Goal: Information Seeking & Learning: Find specific fact

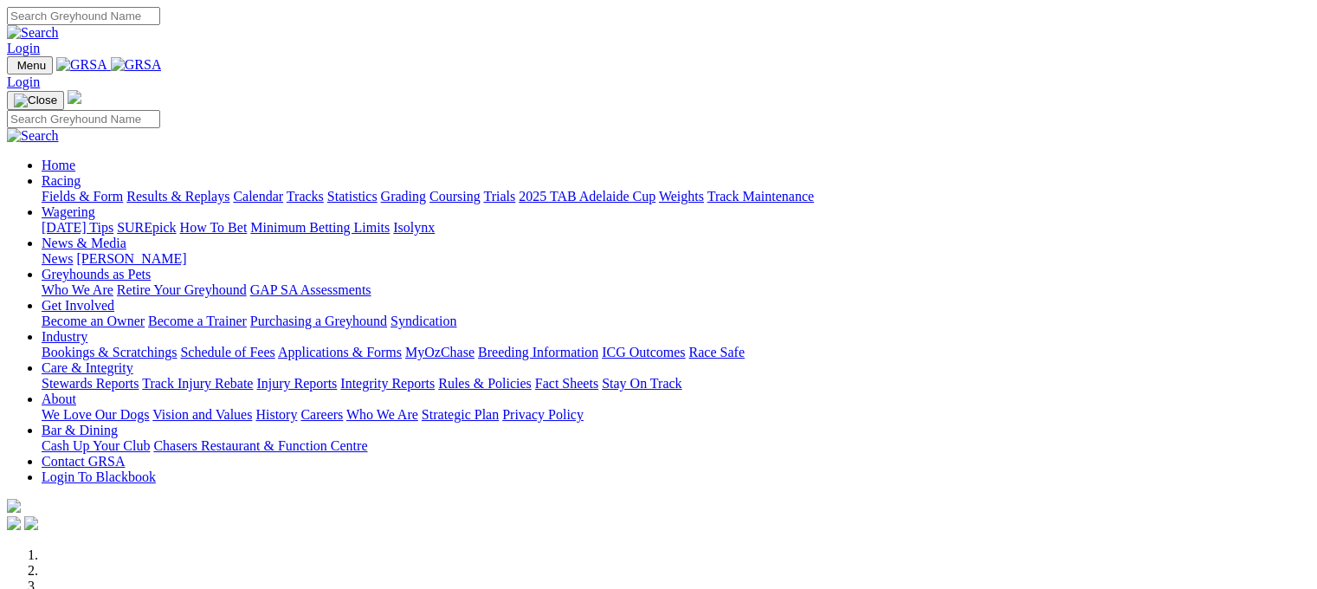
click at [202, 189] on link "Results & Replays" at bounding box center [177, 196] width 103 height 15
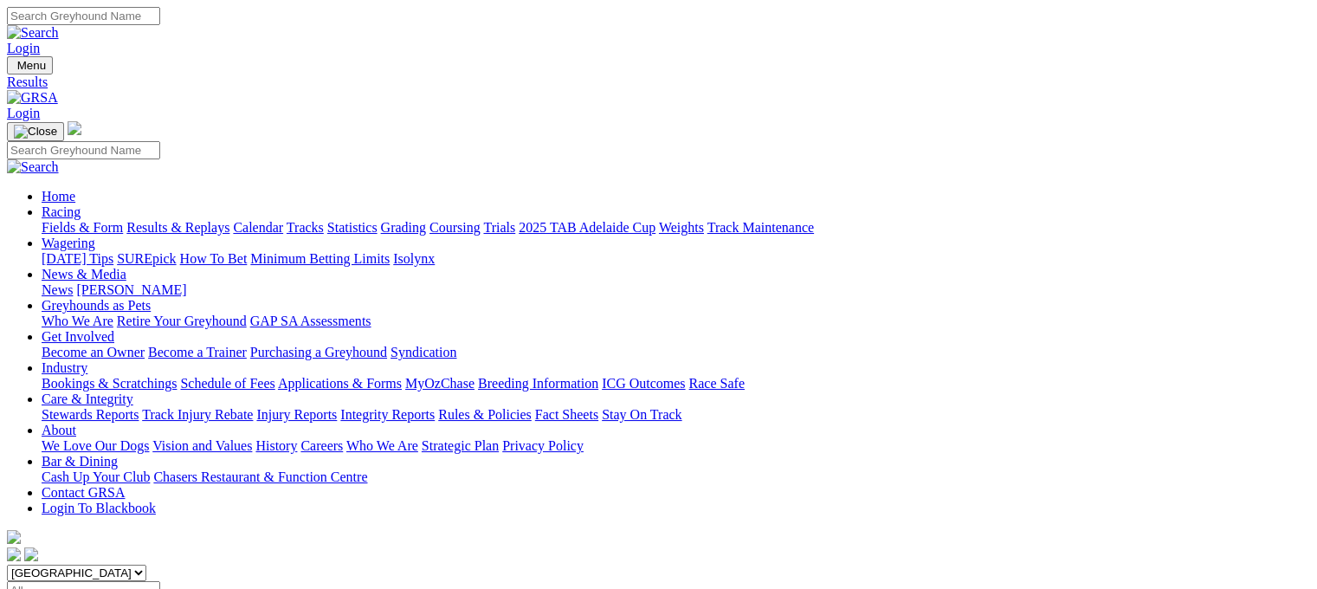
click at [160, 581] on input "Select date" at bounding box center [83, 590] width 153 height 18
type input "Wednesday, 16 Jul 2025"
click at [229, 220] on link "Results & Replays" at bounding box center [177, 227] width 103 height 15
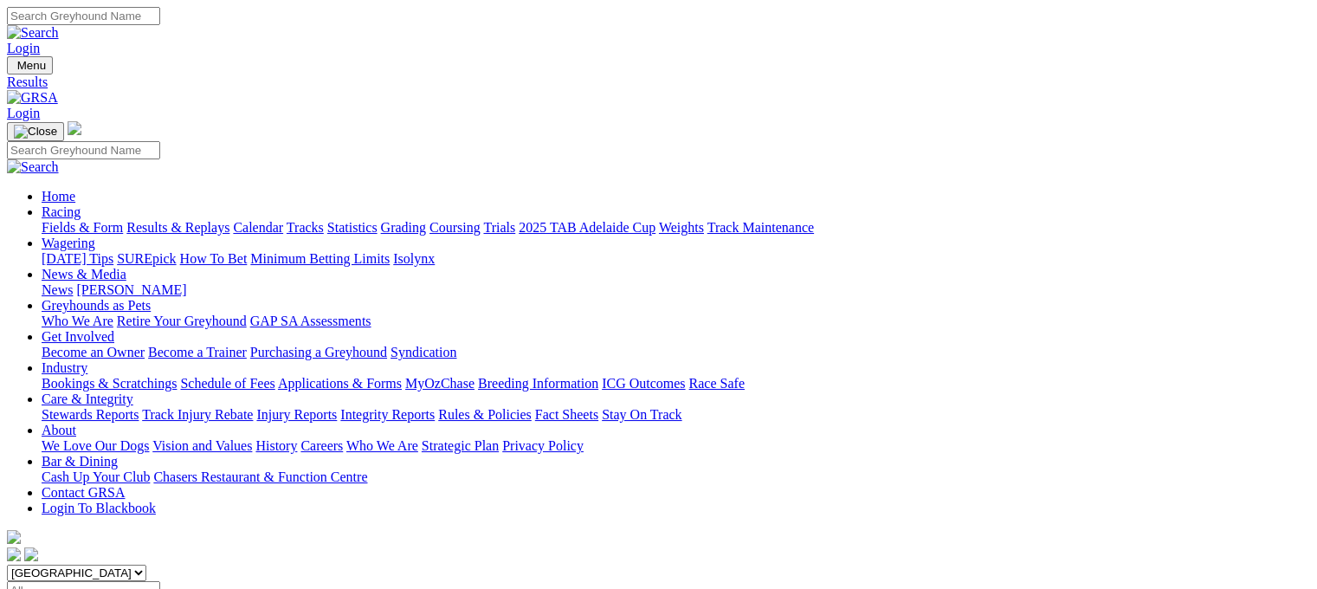
click at [160, 581] on input "Select date" at bounding box center [83, 590] width 153 height 18
type input "Sunday, 20 Jul 2025"
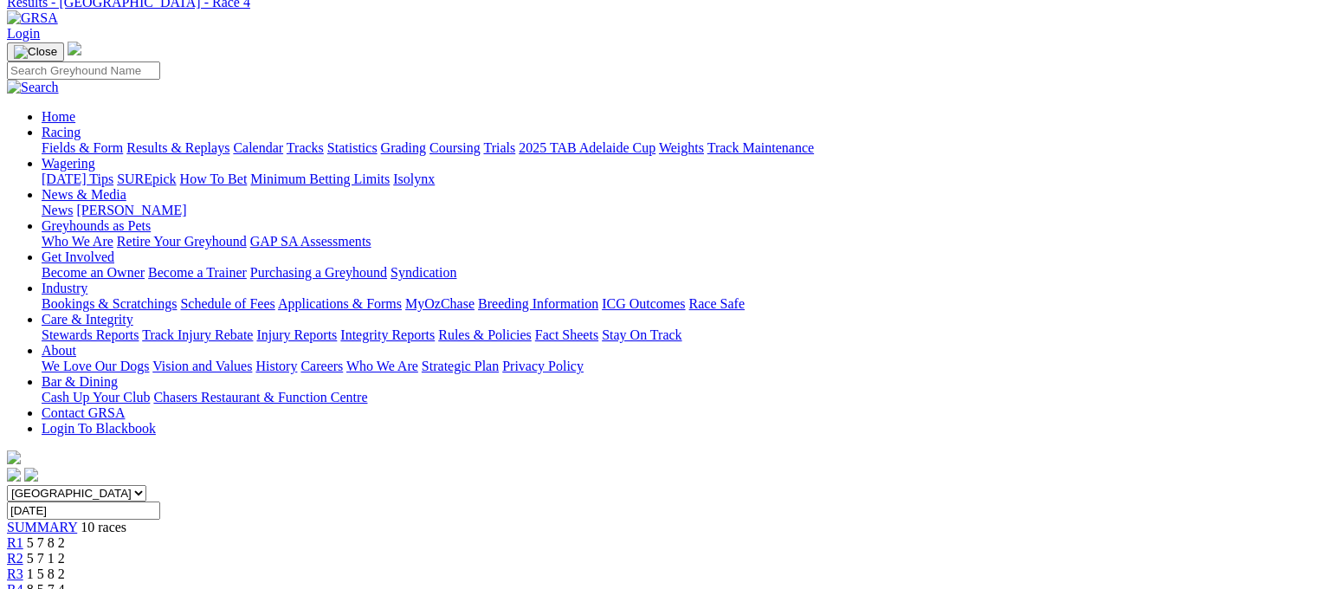
scroll to position [69, 0]
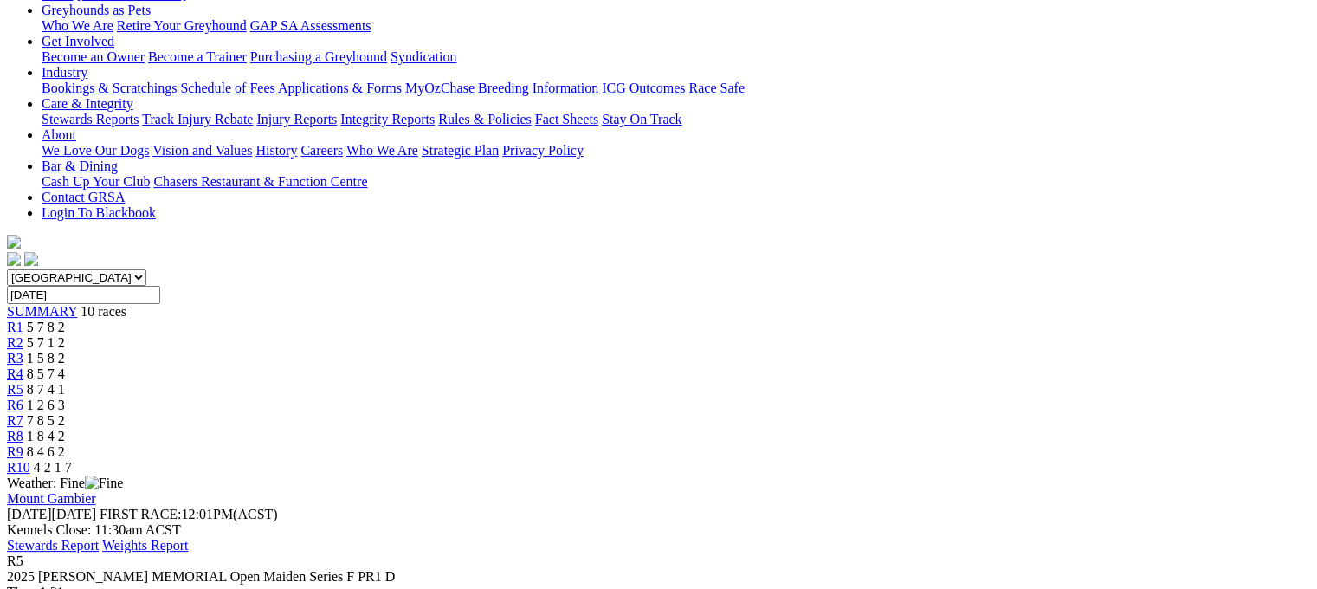
scroll to position [173, 0]
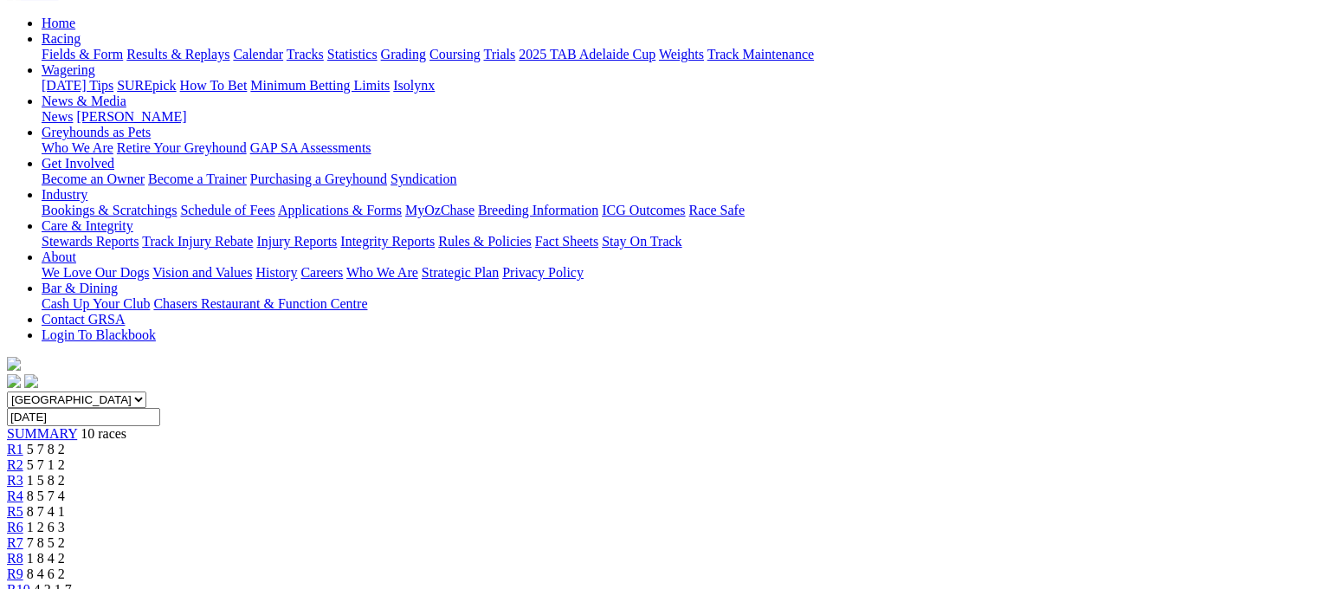
click at [65, 519] on span "1 2 6 3" at bounding box center [46, 526] width 38 height 15
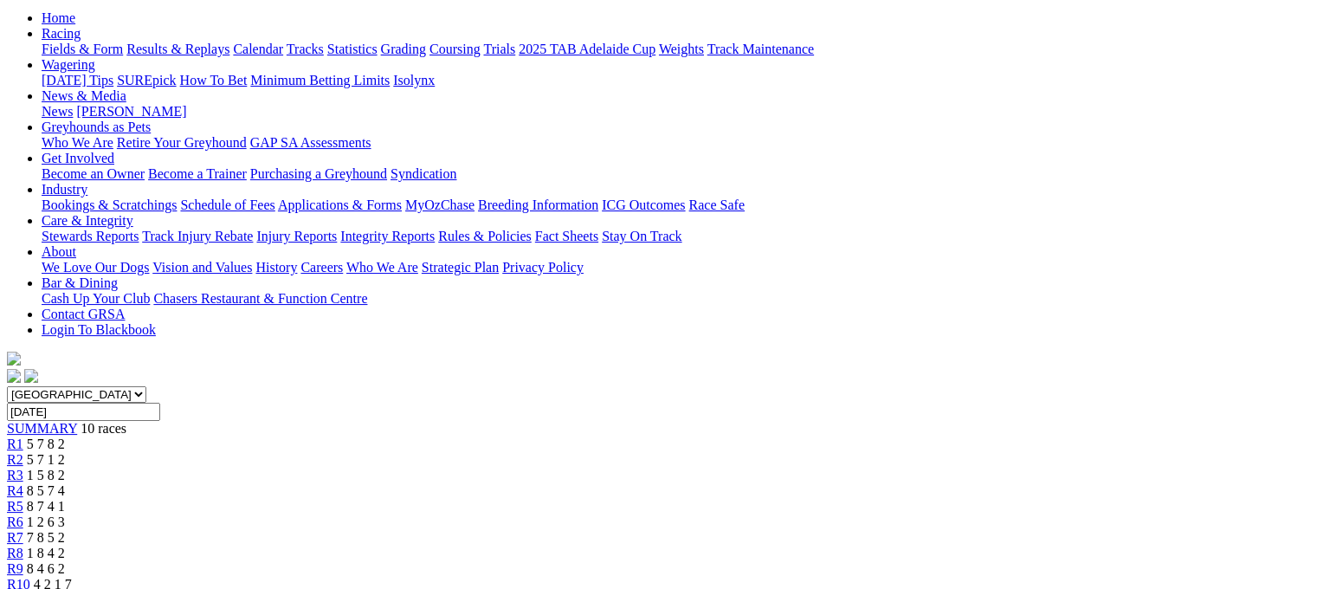
scroll to position [154, 0]
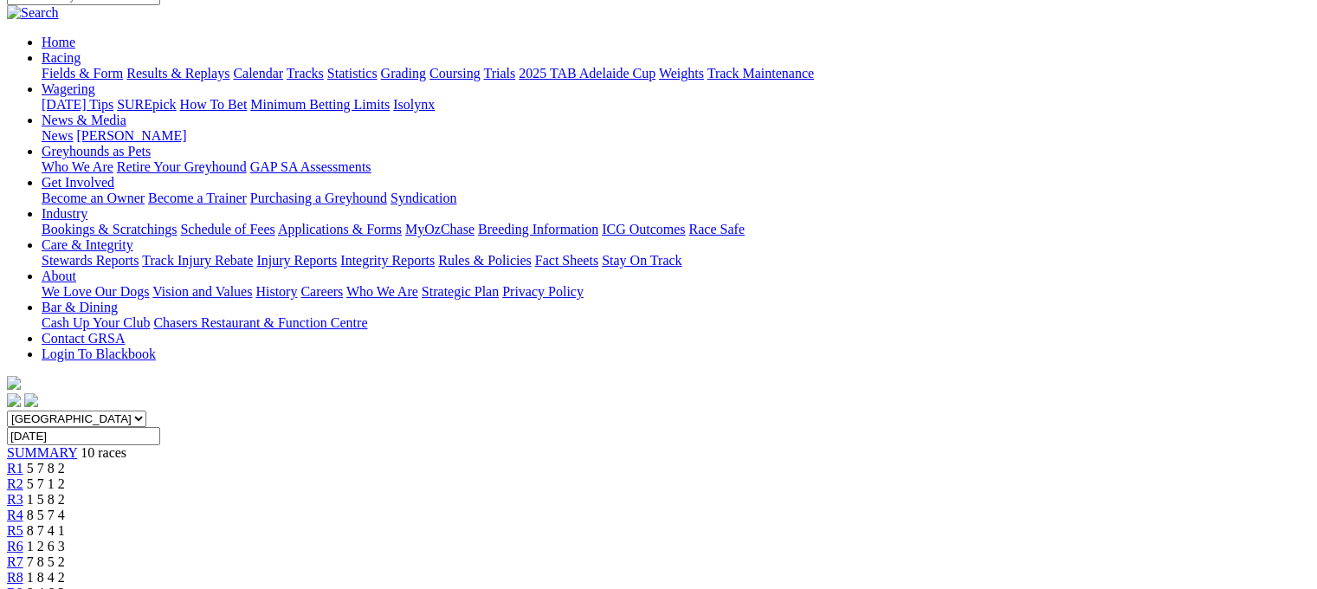
click at [65, 554] on span "7 8 5 2" at bounding box center [46, 561] width 38 height 15
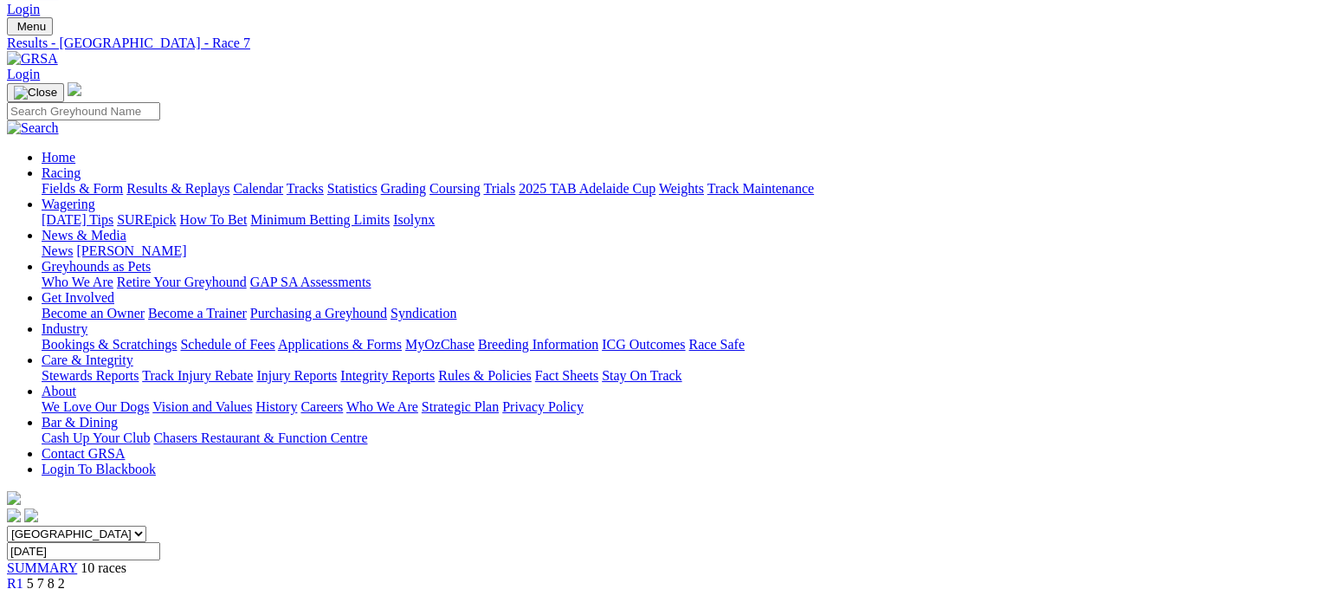
scroll to position [35, 0]
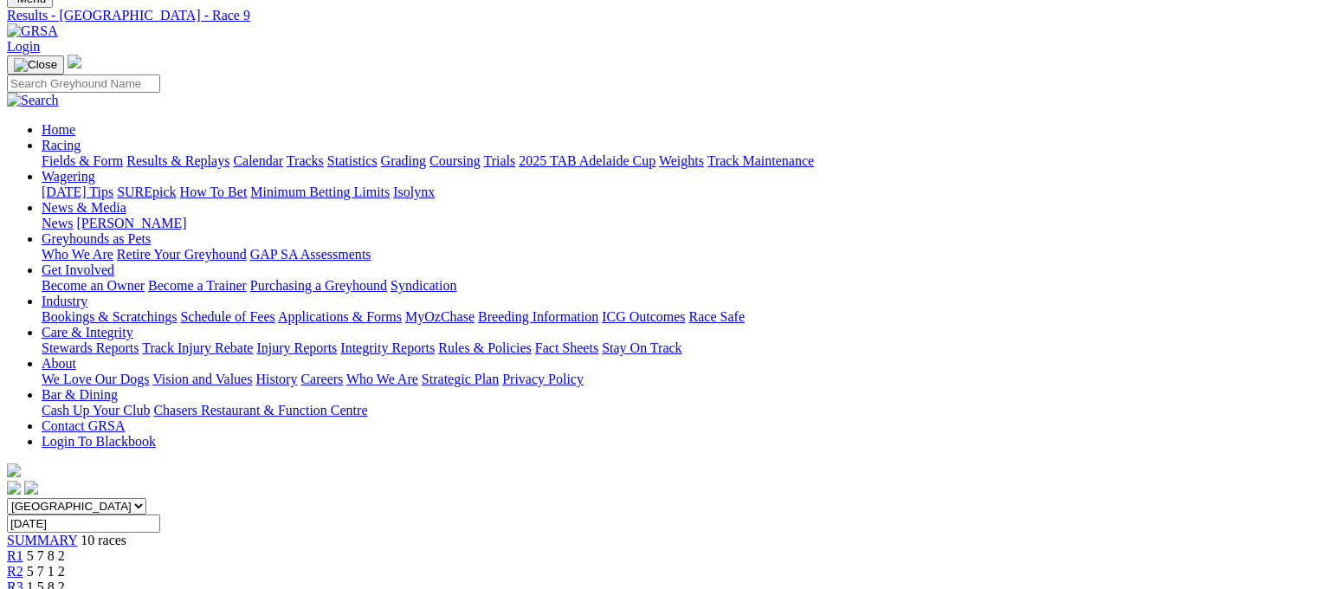
scroll to position [35, 0]
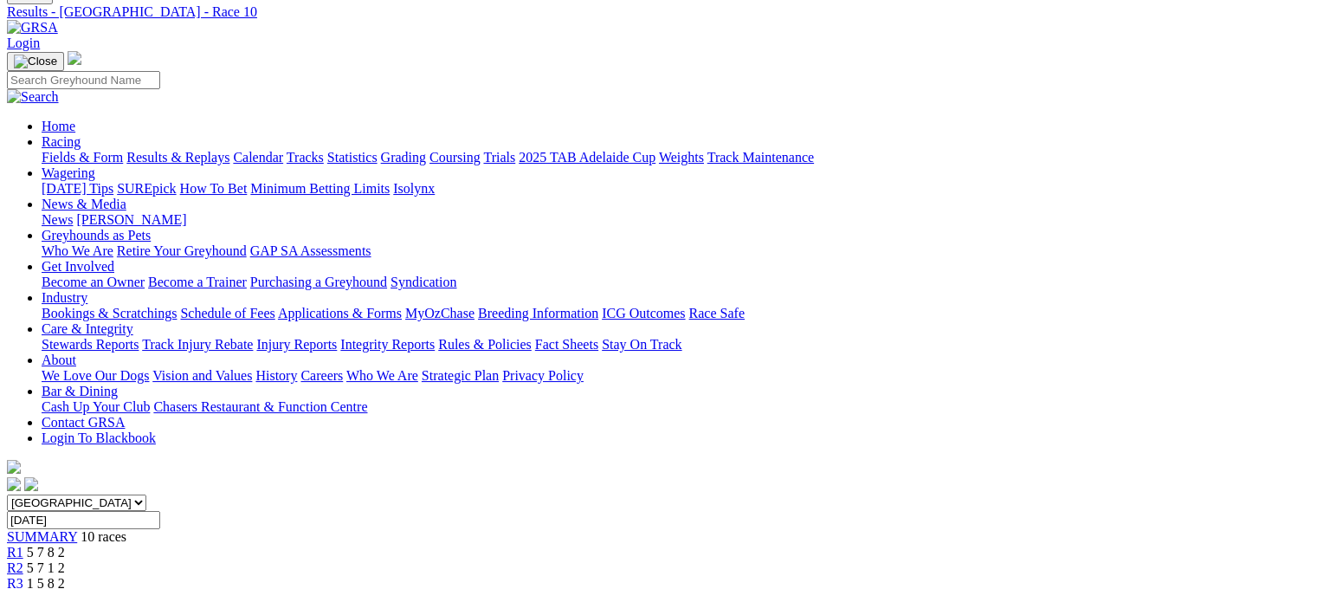
scroll to position [69, 0]
click at [23, 545] on span "R1" at bounding box center [15, 552] width 16 height 15
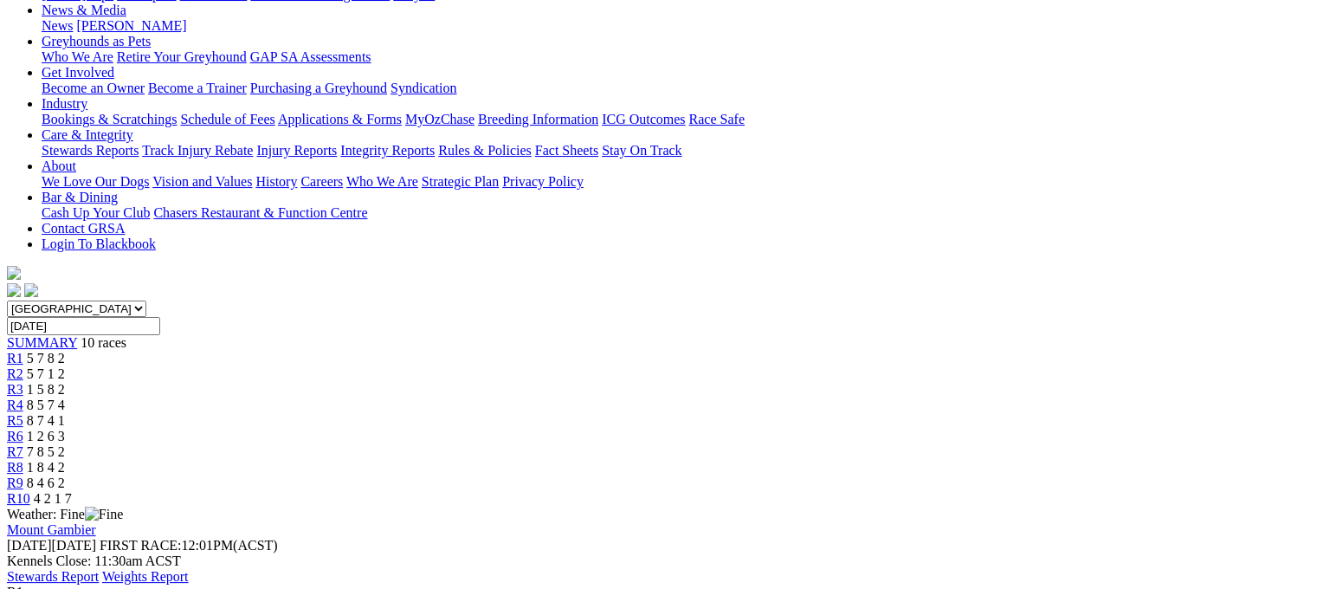
scroll to position [346, 0]
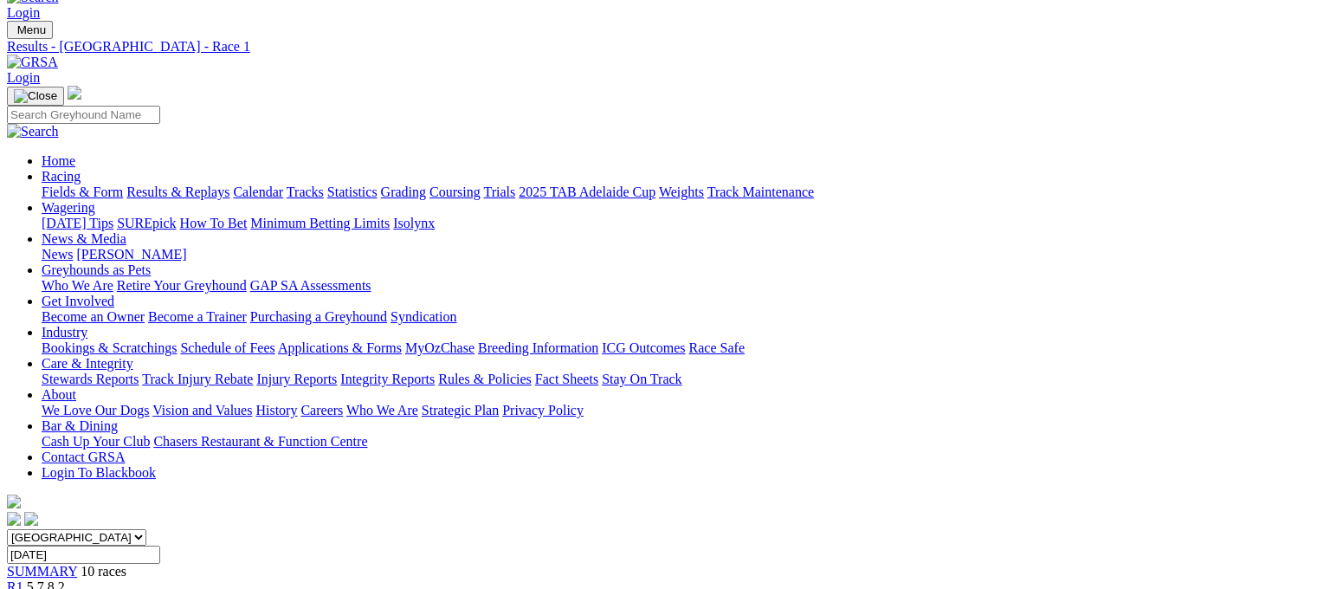
scroll to position [0, 0]
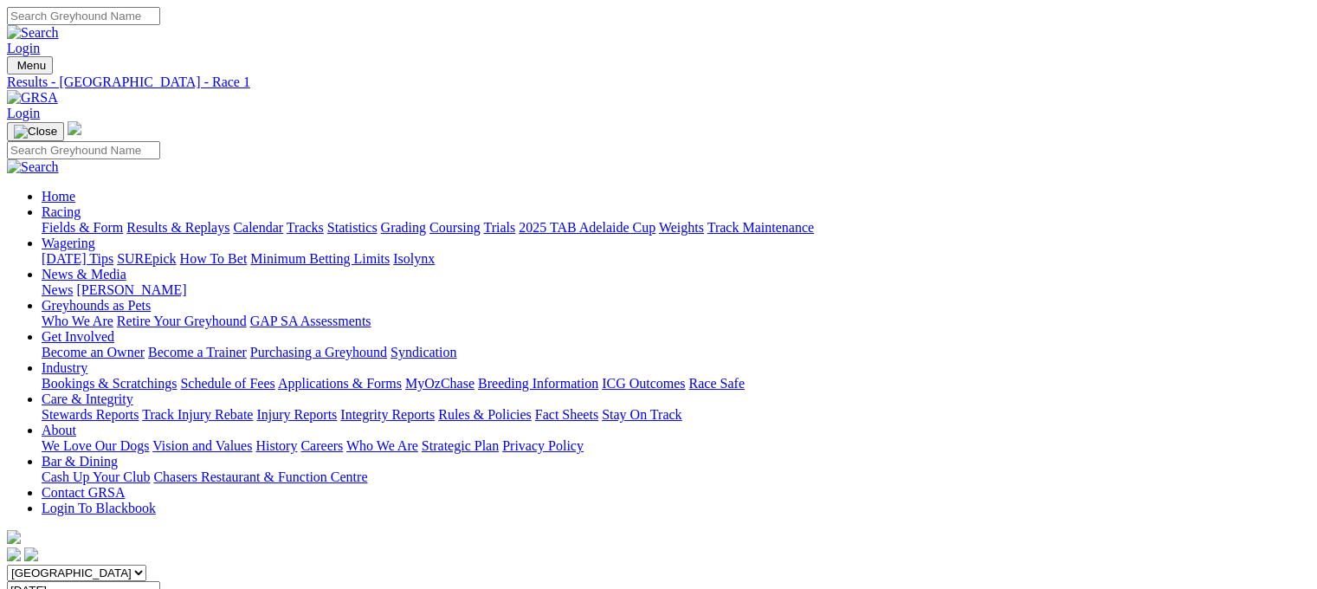
click at [229, 220] on link "Results & Replays" at bounding box center [177, 227] width 103 height 15
click at [160, 581] on input "Select date" at bounding box center [83, 590] width 153 height 18
type input "[DATE]"
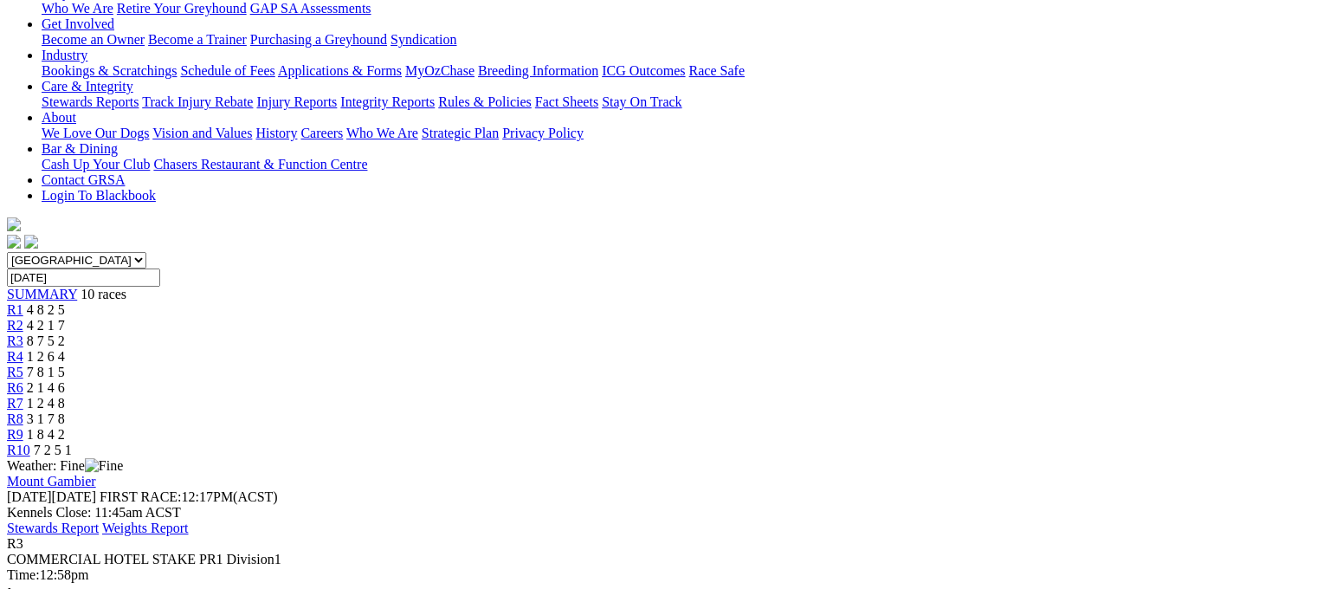
scroll to position [312, 0]
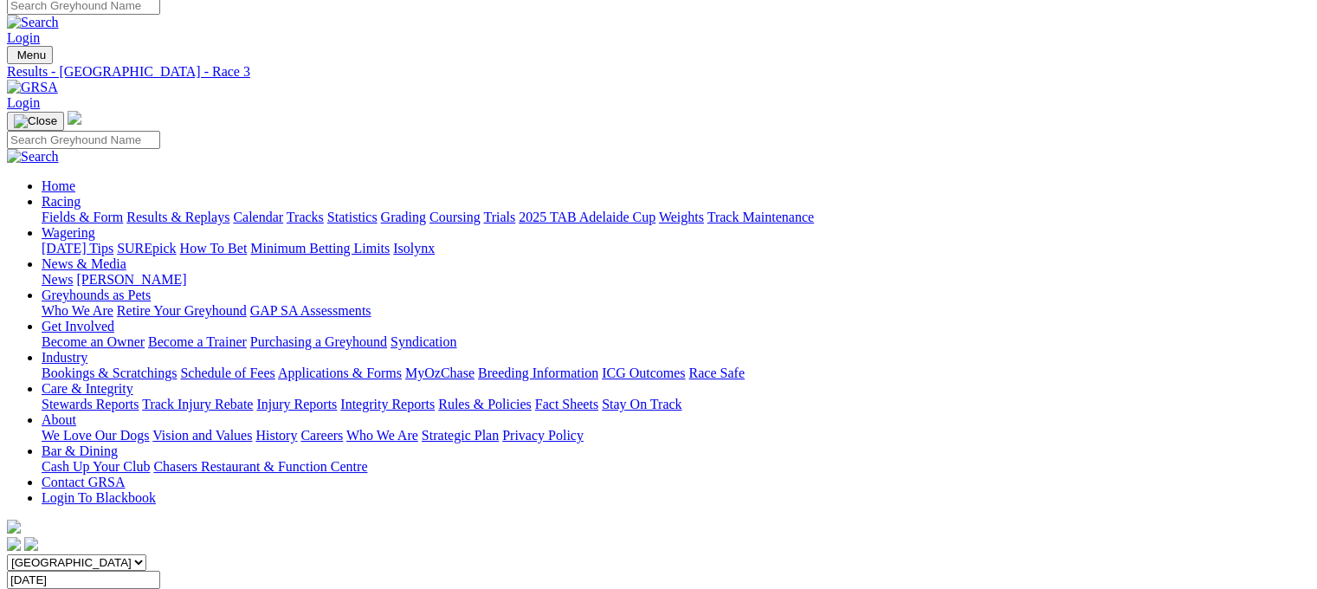
scroll to position [0, 0]
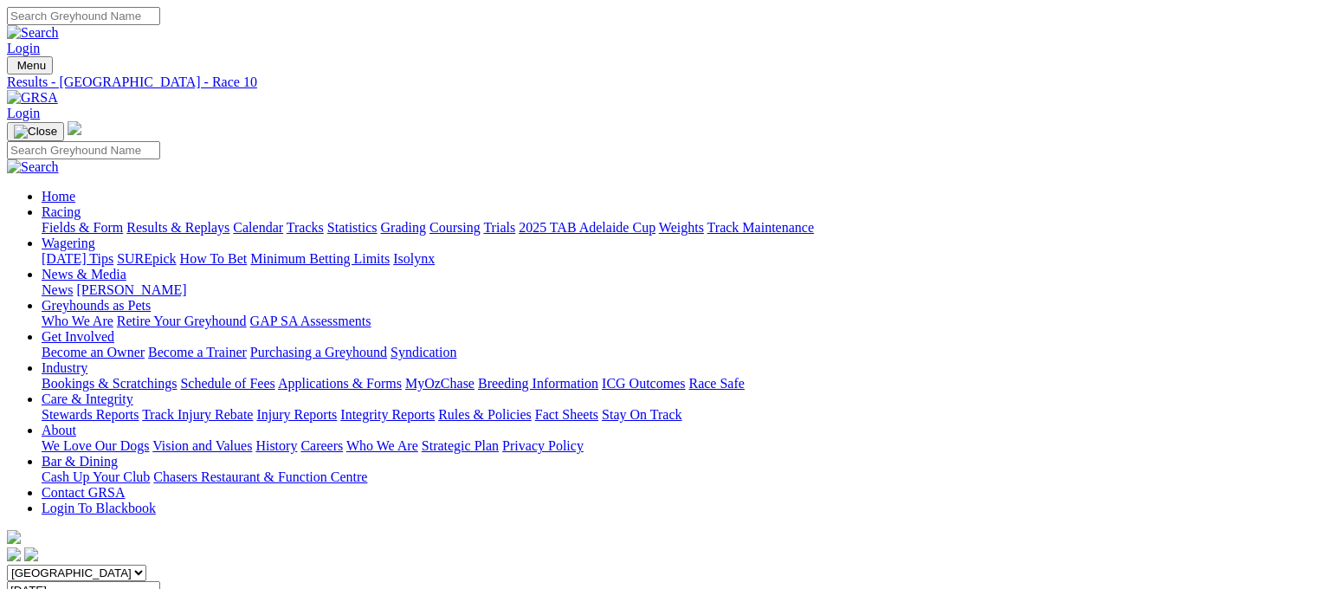
scroll to position [42, 0]
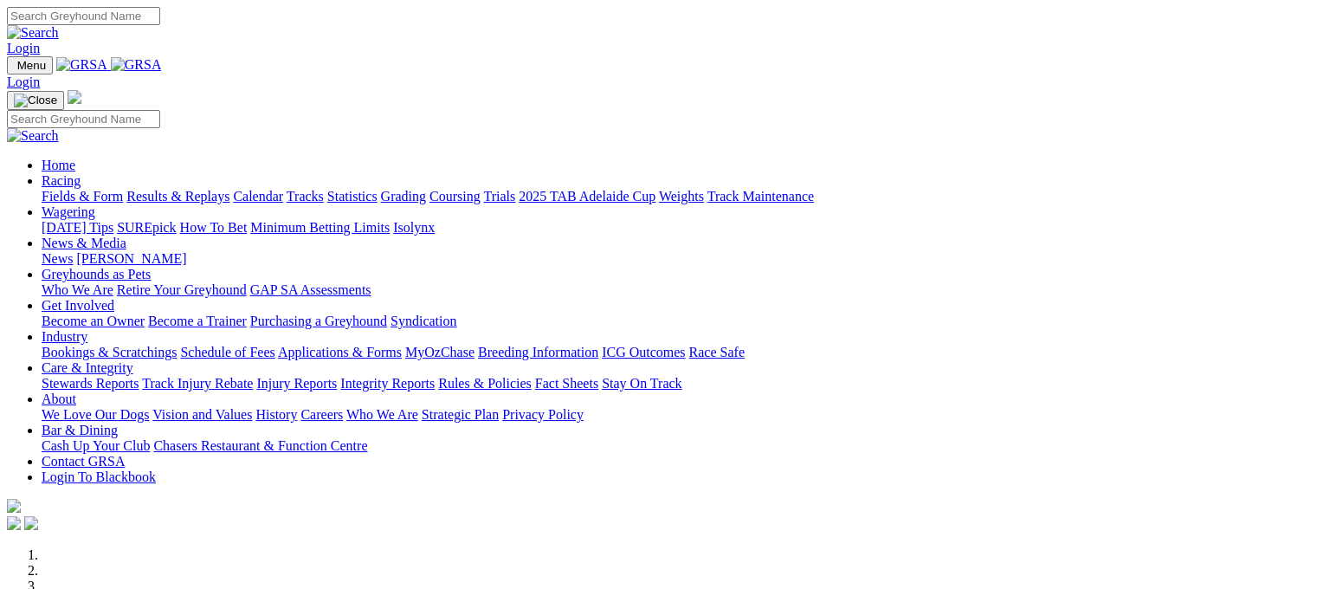
click at [203, 189] on link "Results & Replays" at bounding box center [177, 196] width 103 height 15
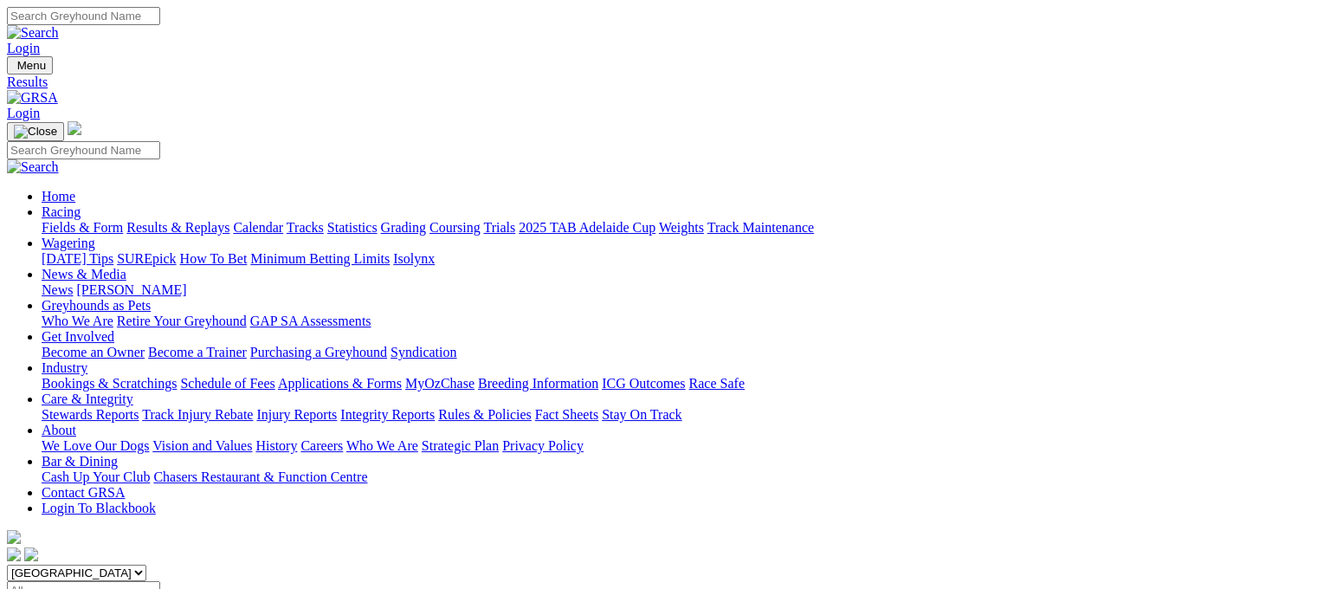
click at [160, 581] on input "Select date" at bounding box center [83, 590] width 153 height 18
type input "Thursday, 5 Jun 2025"
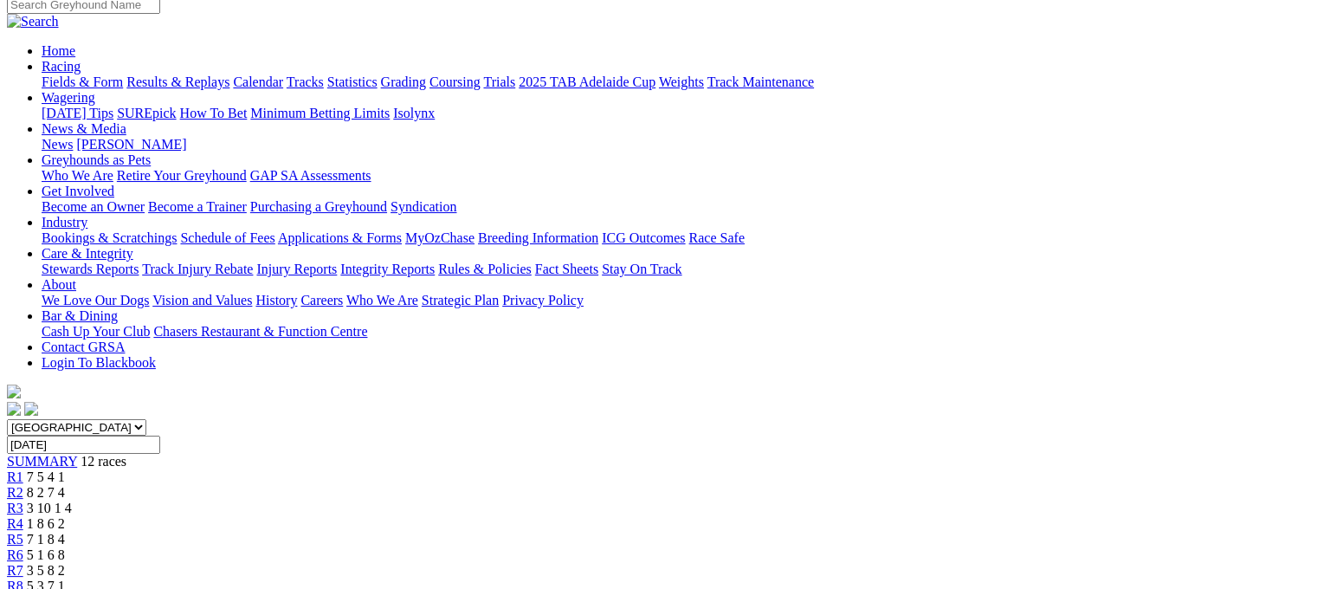
scroll to position [69, 0]
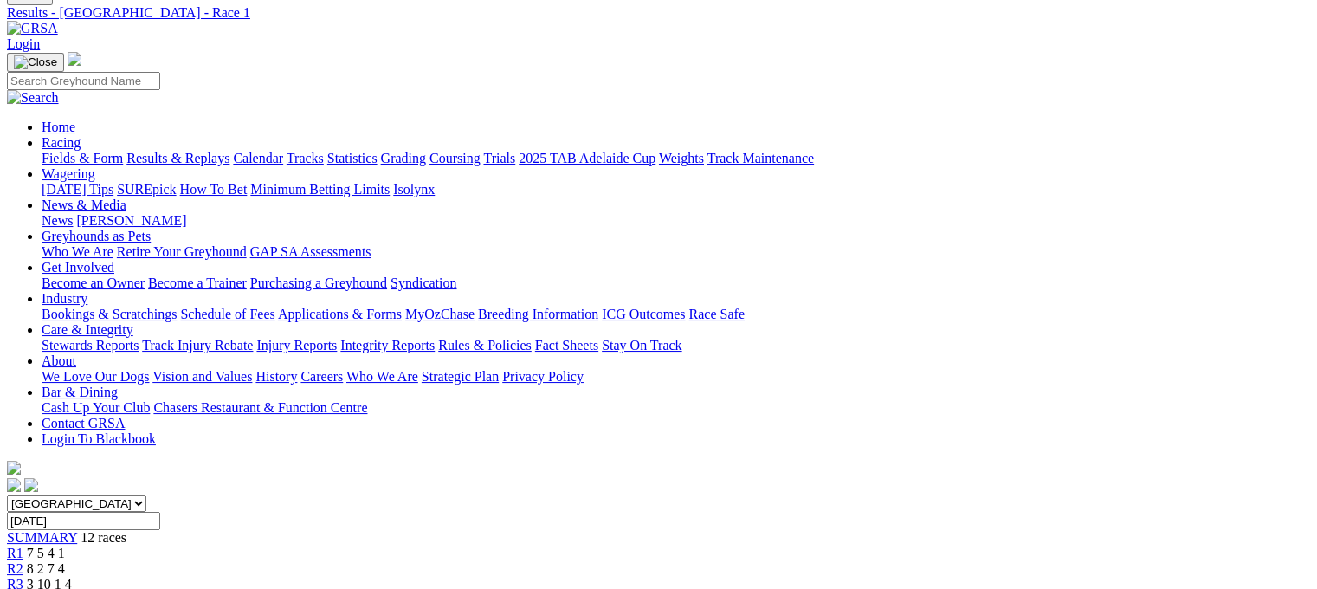
click at [65, 561] on span "8 2 7 4" at bounding box center [46, 568] width 38 height 15
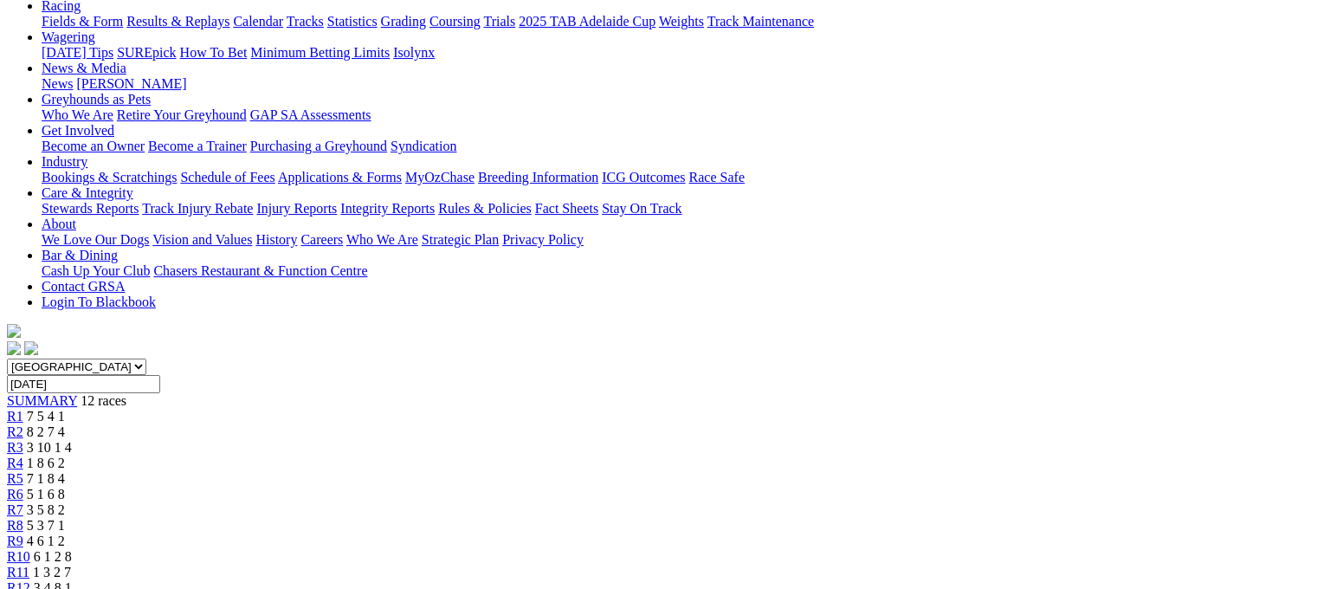
scroll to position [104, 0]
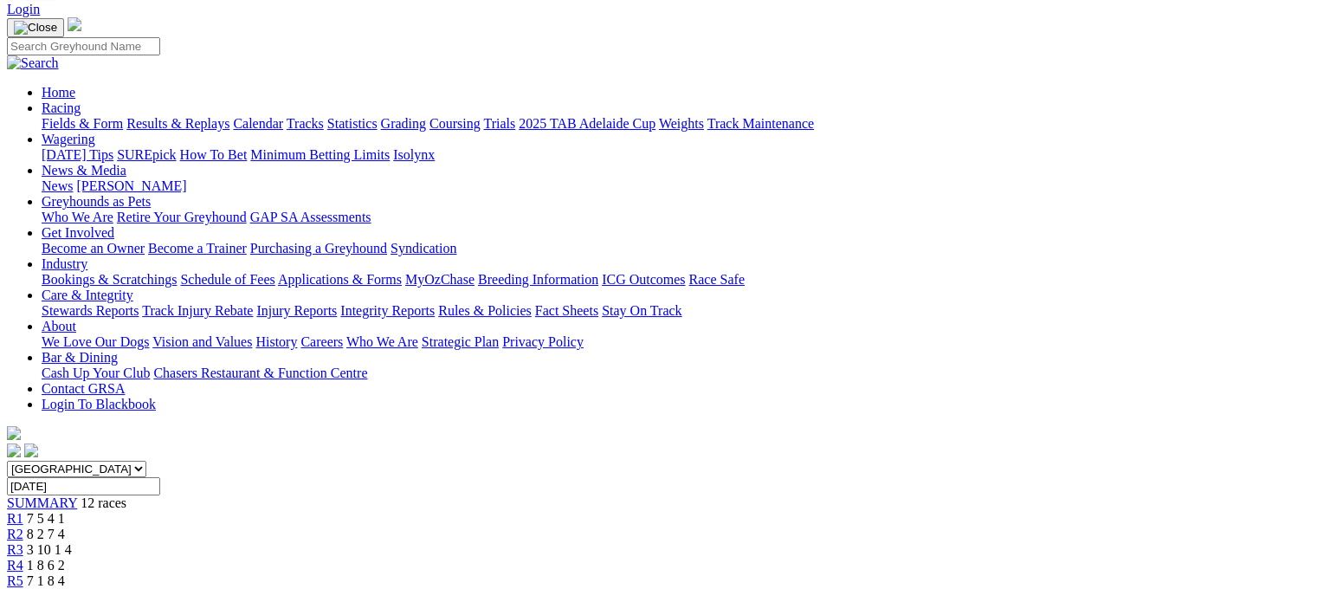
click at [23, 542] on span "R3" at bounding box center [15, 549] width 16 height 15
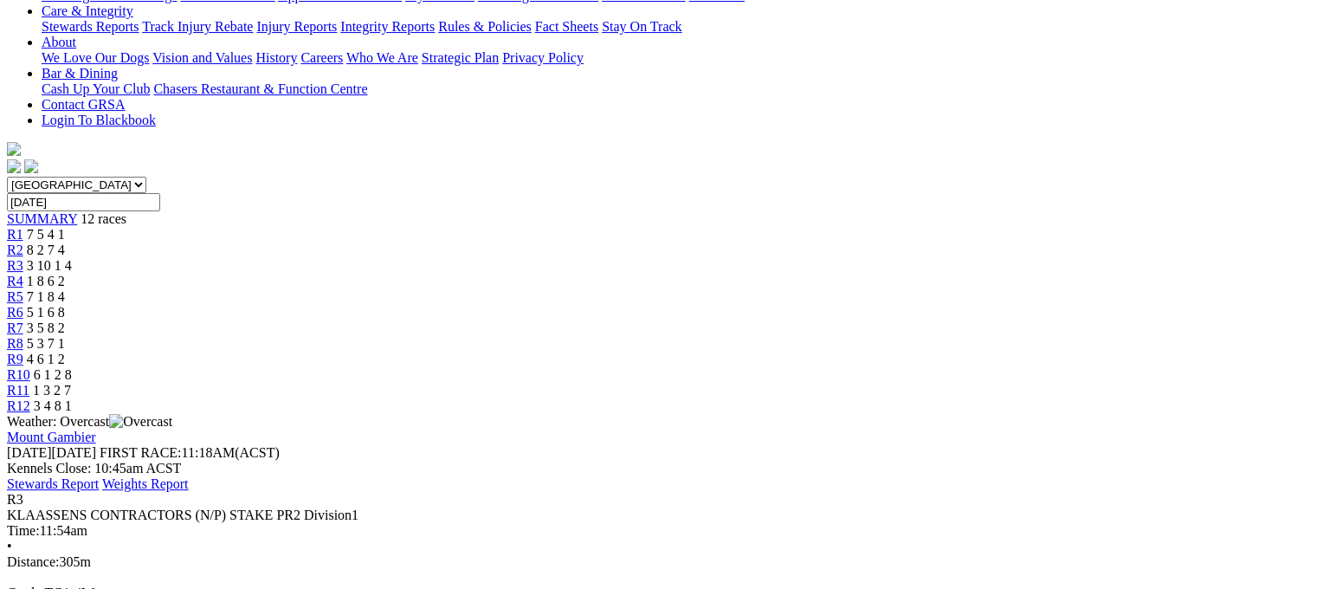
scroll to position [391, 0]
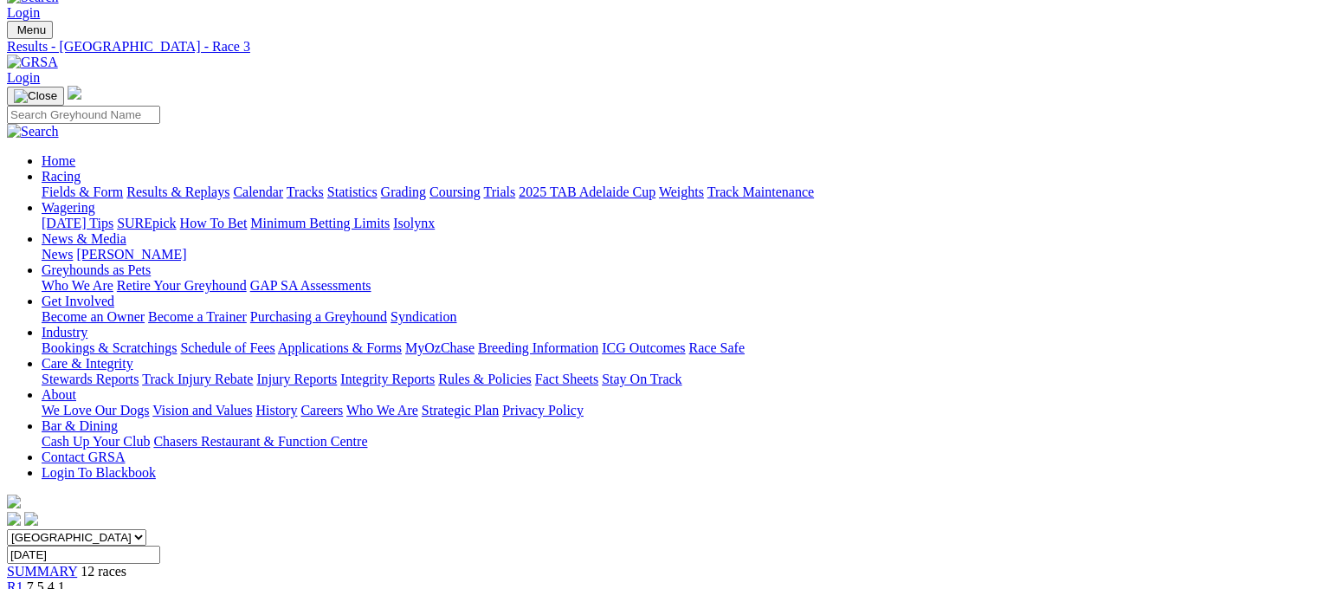
scroll to position [0, 0]
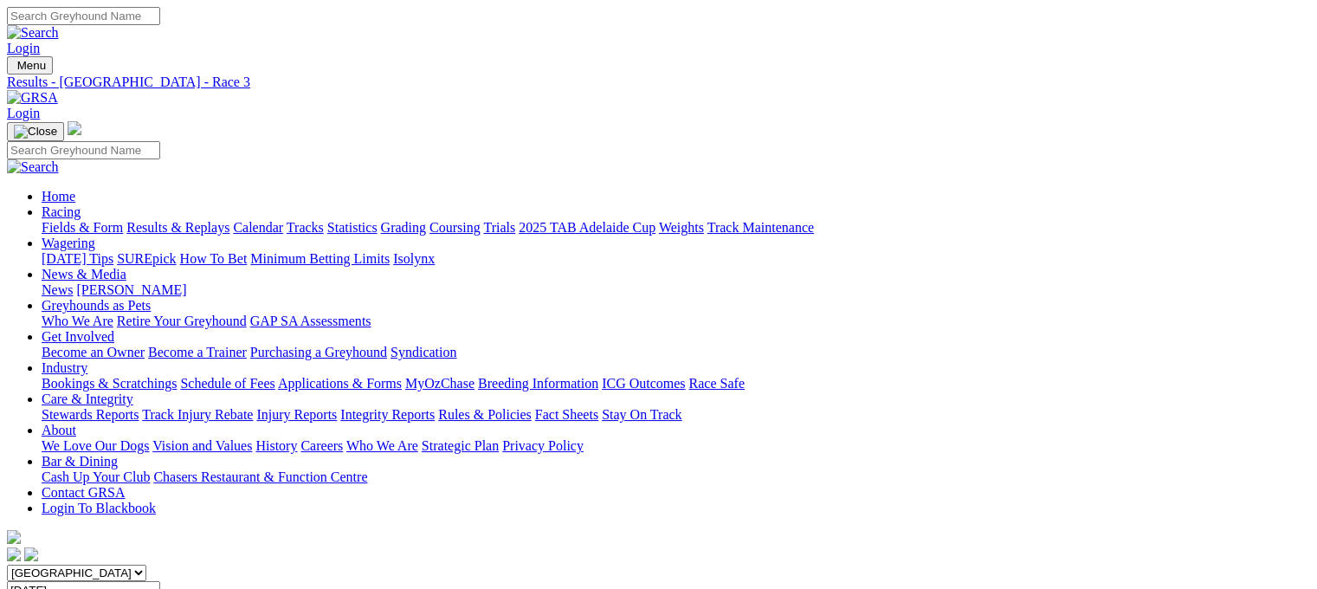
click at [229, 220] on link "Results & Replays" at bounding box center [177, 227] width 103 height 15
click at [160, 581] on input "Select date" at bounding box center [83, 590] width 153 height 18
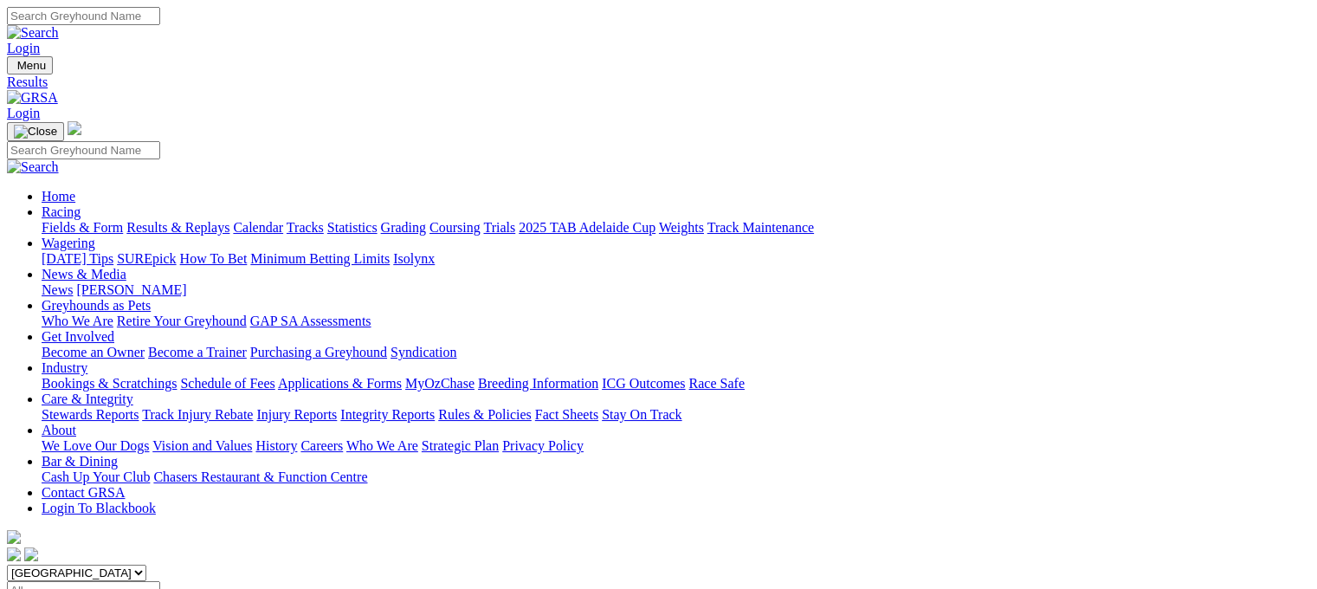
type input "[DATE]"
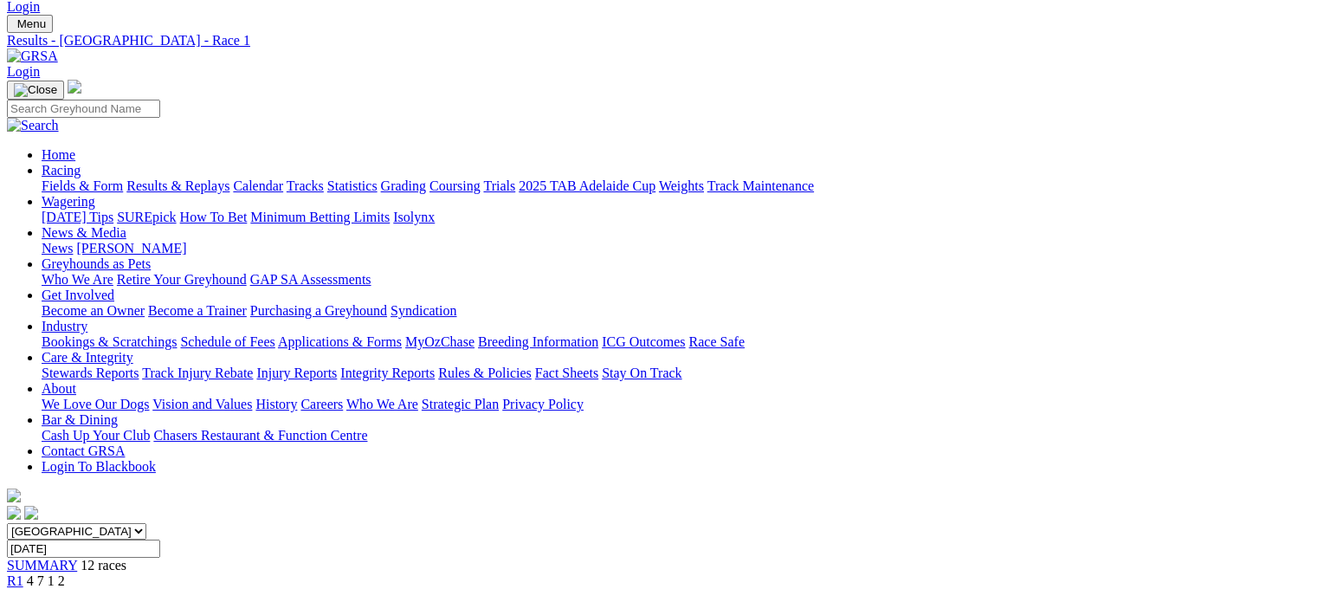
click at [23, 588] on span "R2" at bounding box center [15, 596] width 16 height 15
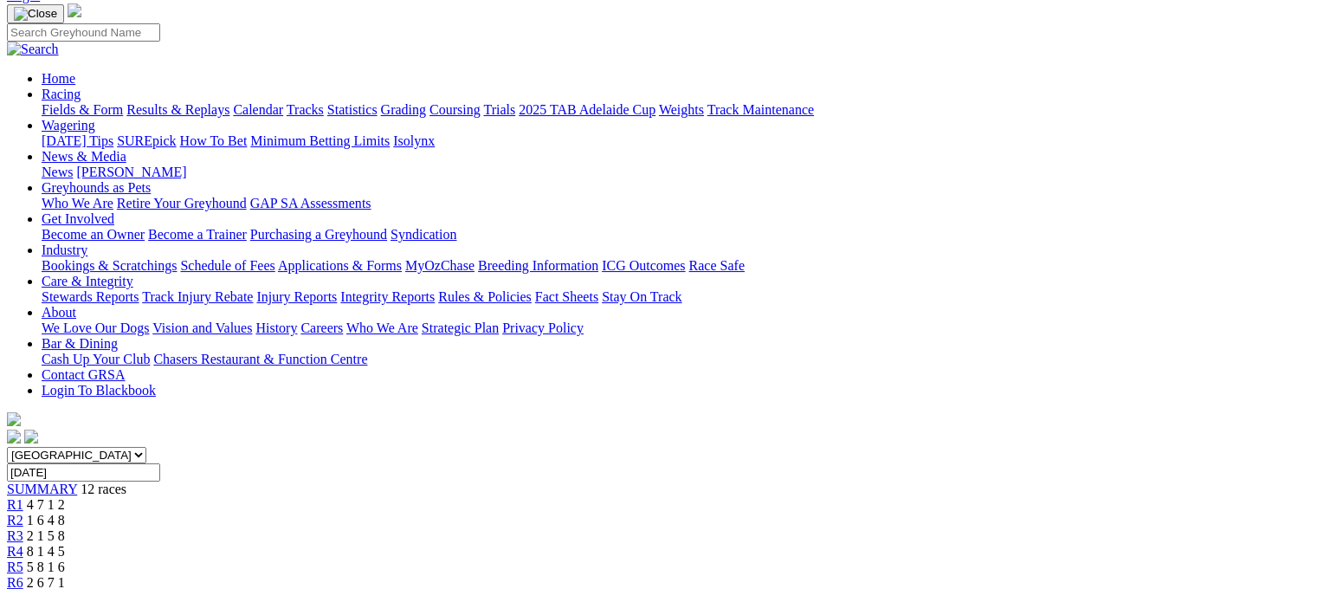
scroll to position [69, 0]
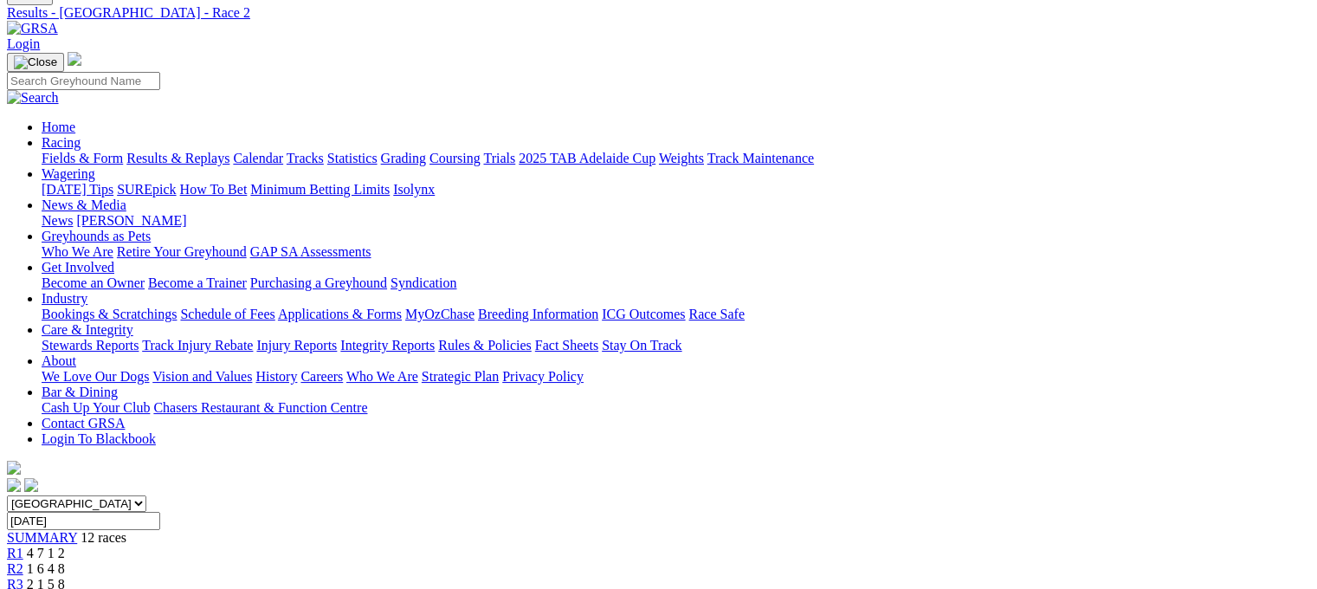
click at [23, 576] on span "R3" at bounding box center [15, 583] width 16 height 15
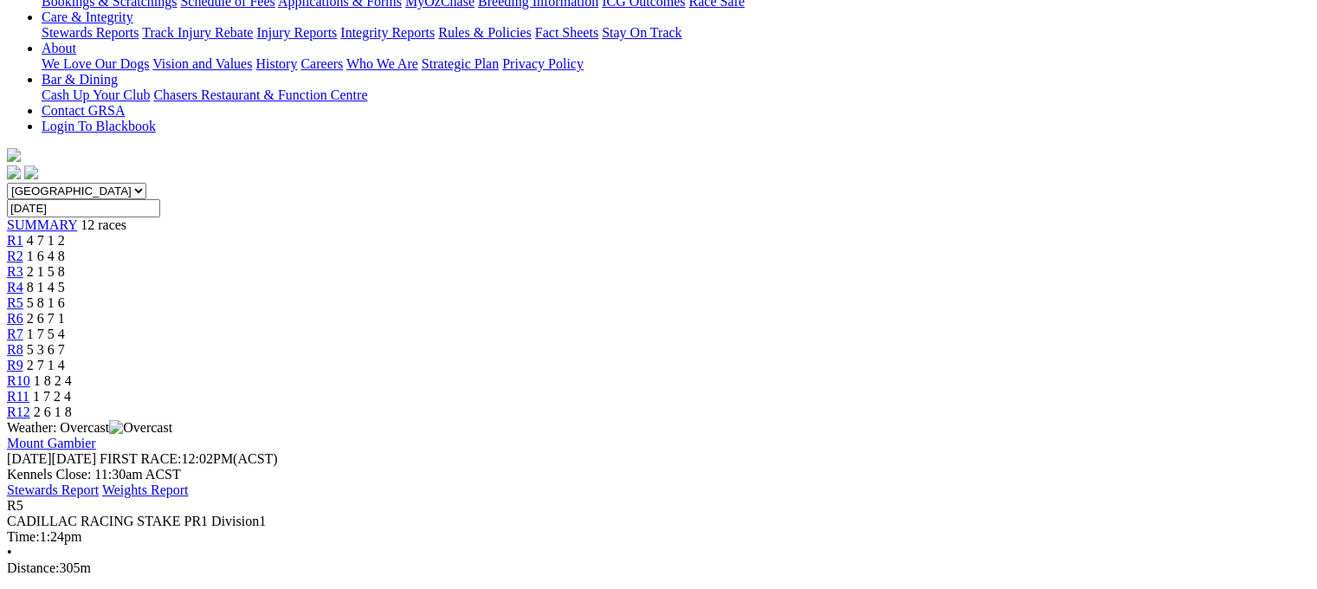
scroll to position [378, 0]
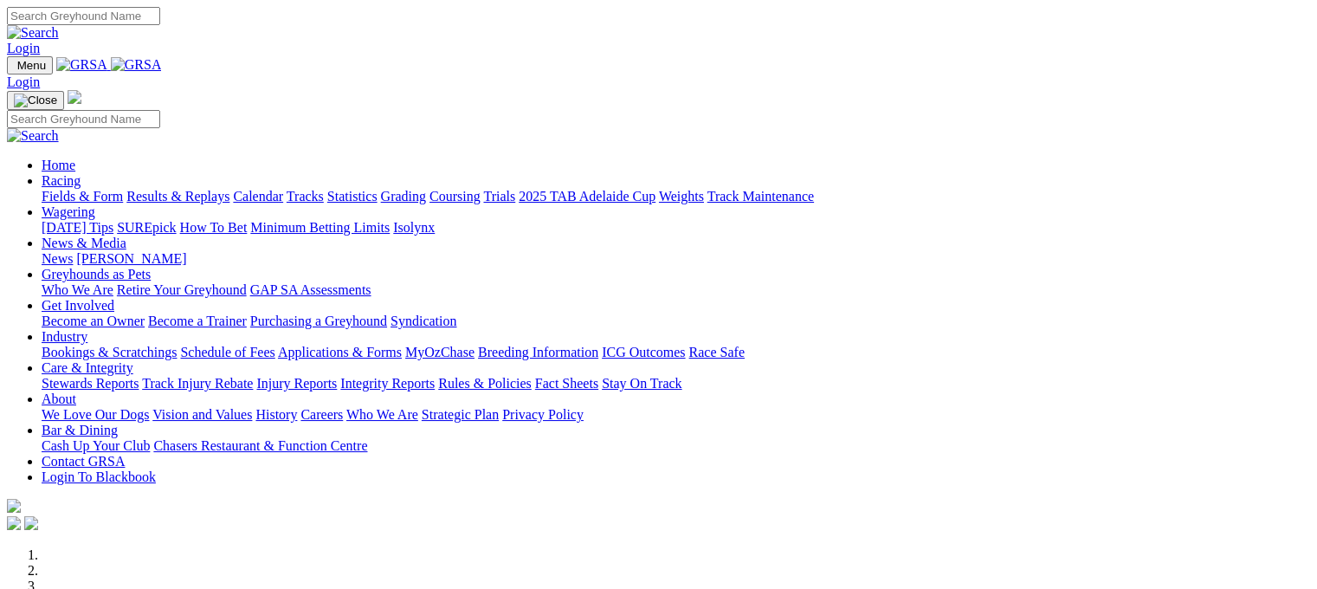
click at [219, 189] on link "Results & Replays" at bounding box center [177, 196] width 103 height 15
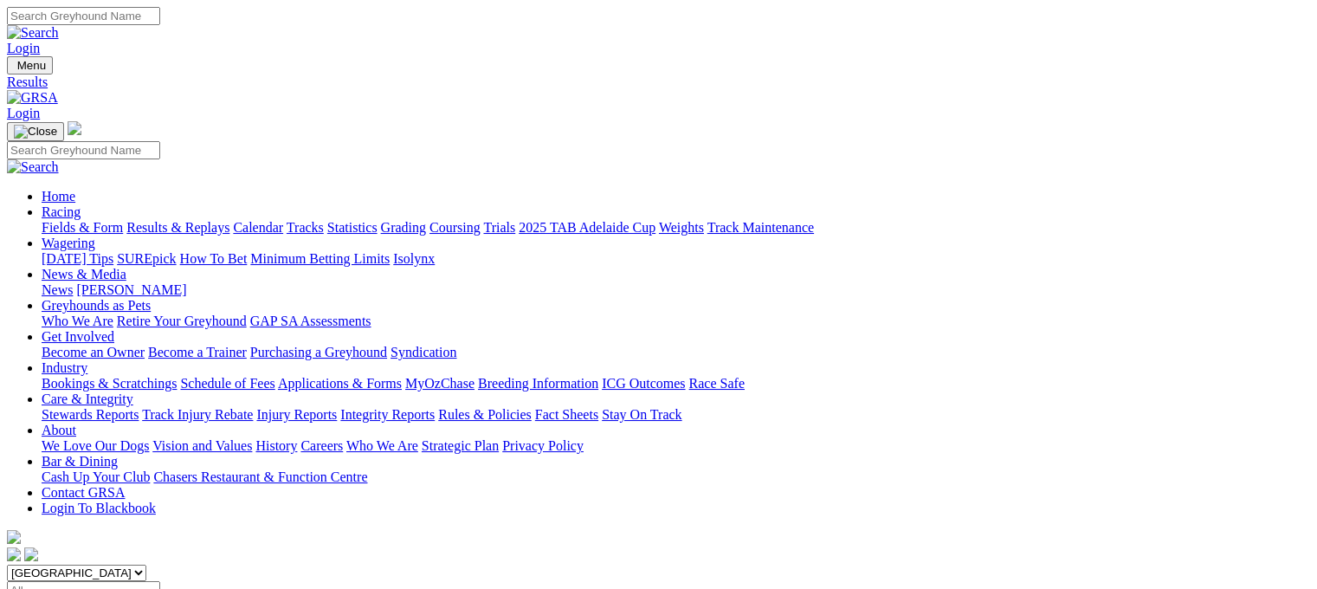
click at [160, 581] on input "Select date" at bounding box center [83, 590] width 153 height 18
type input "Thursday, 10 Jul 2025"
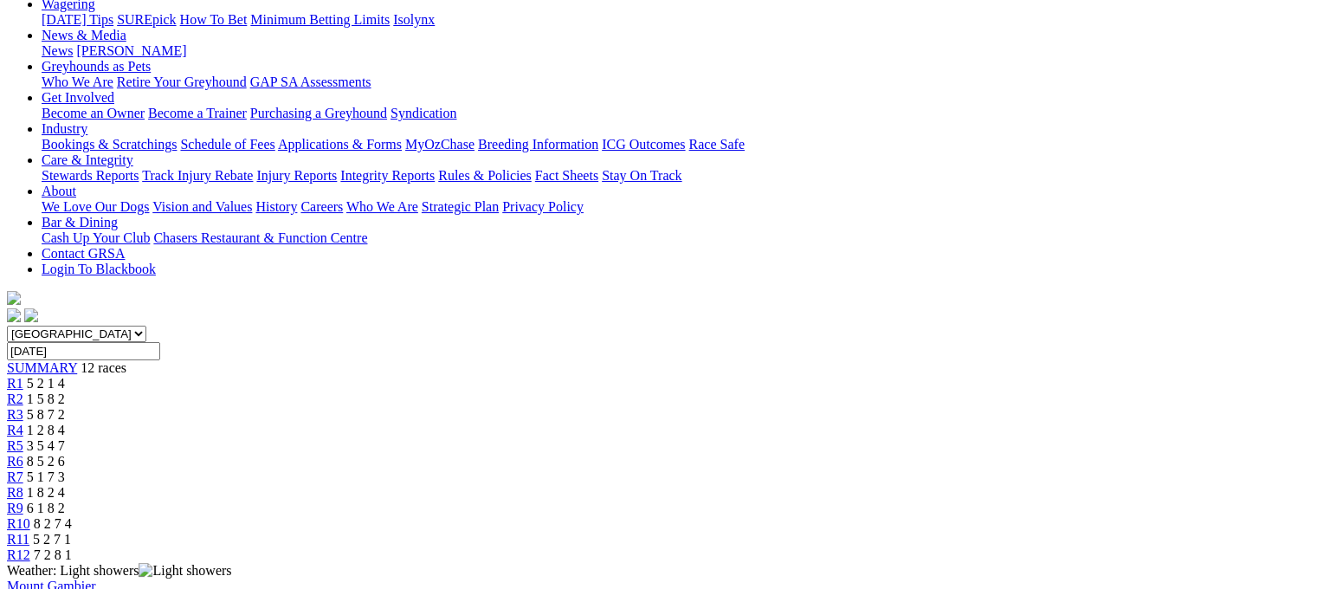
scroll to position [237, 0]
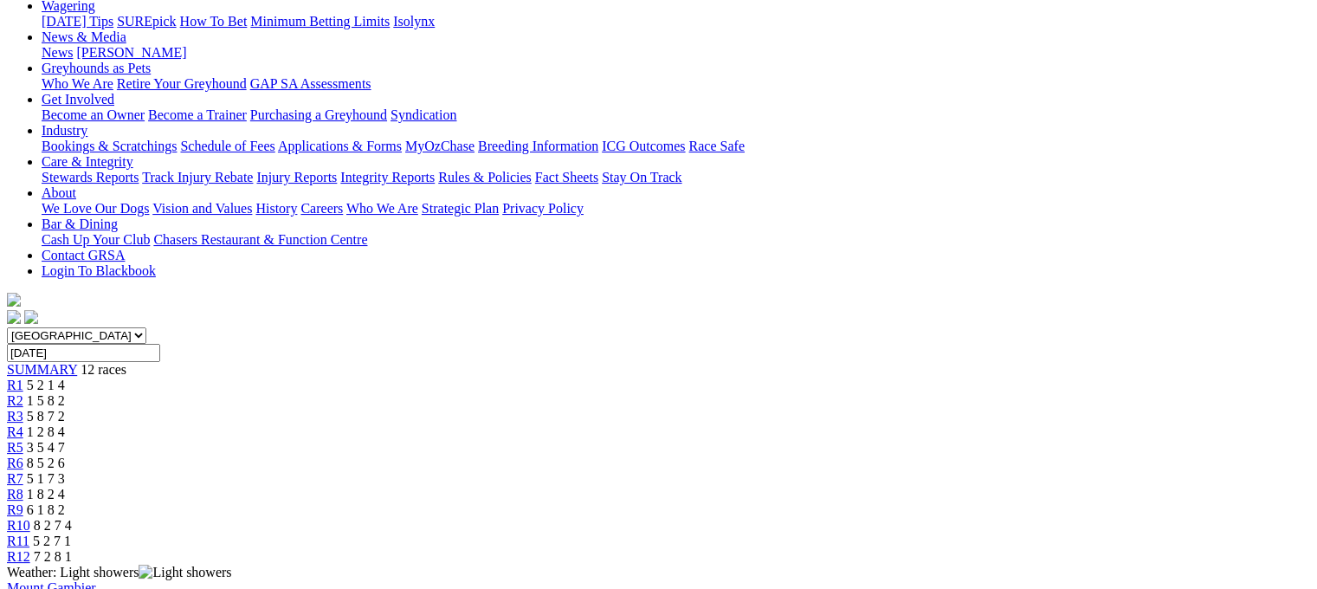
click at [23, 409] on span "R3" at bounding box center [15, 416] width 16 height 15
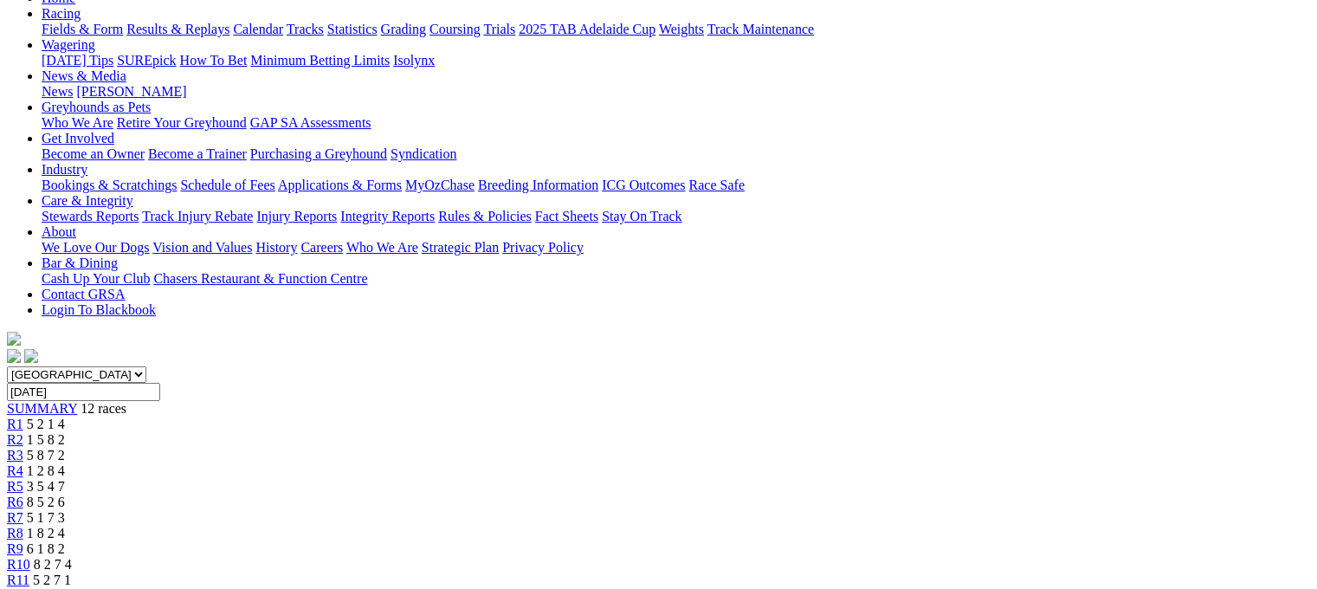
scroll to position [173, 0]
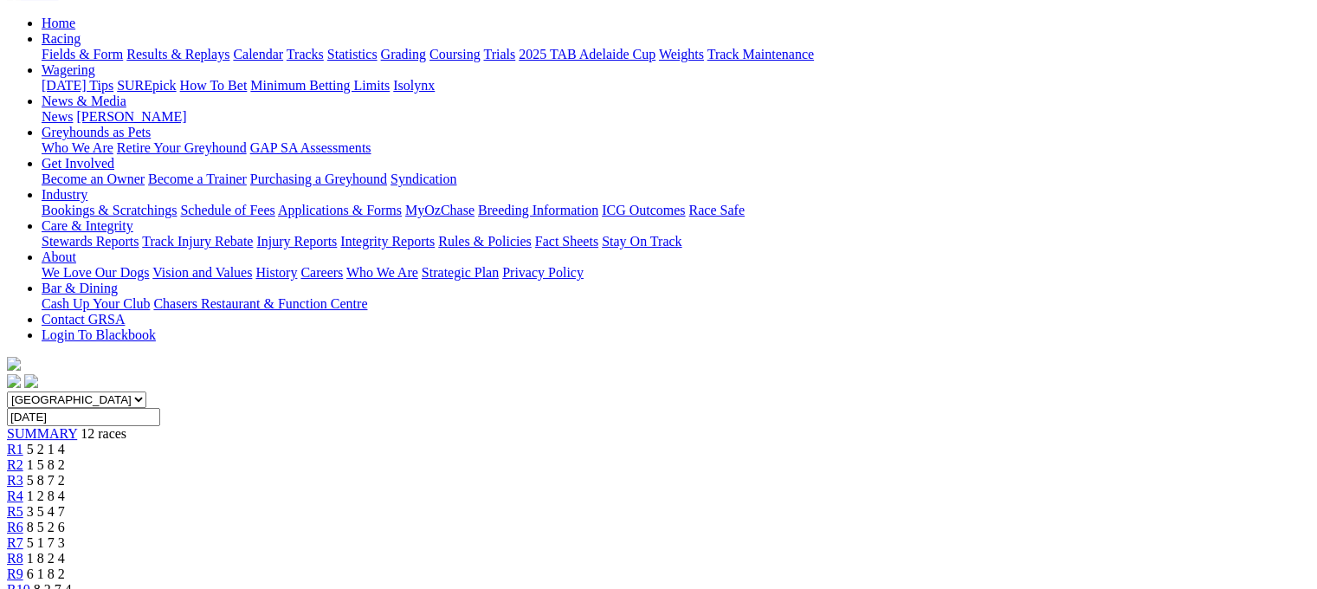
click at [23, 488] on span "R4" at bounding box center [15, 495] width 16 height 15
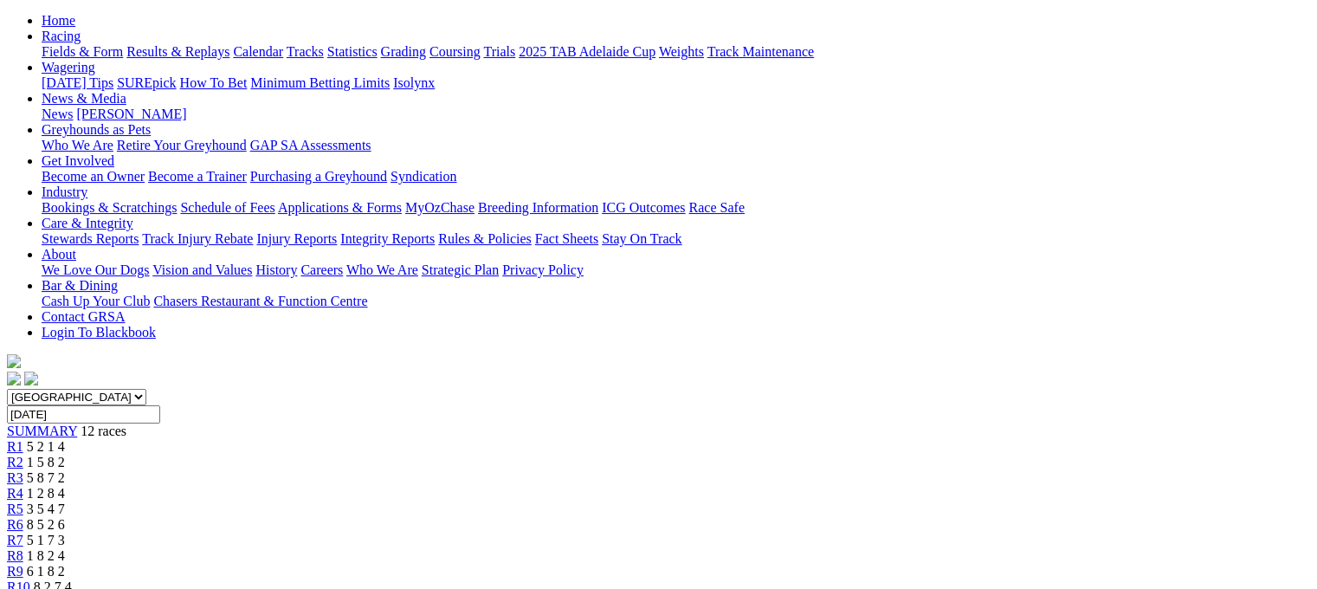
scroll to position [173, 0]
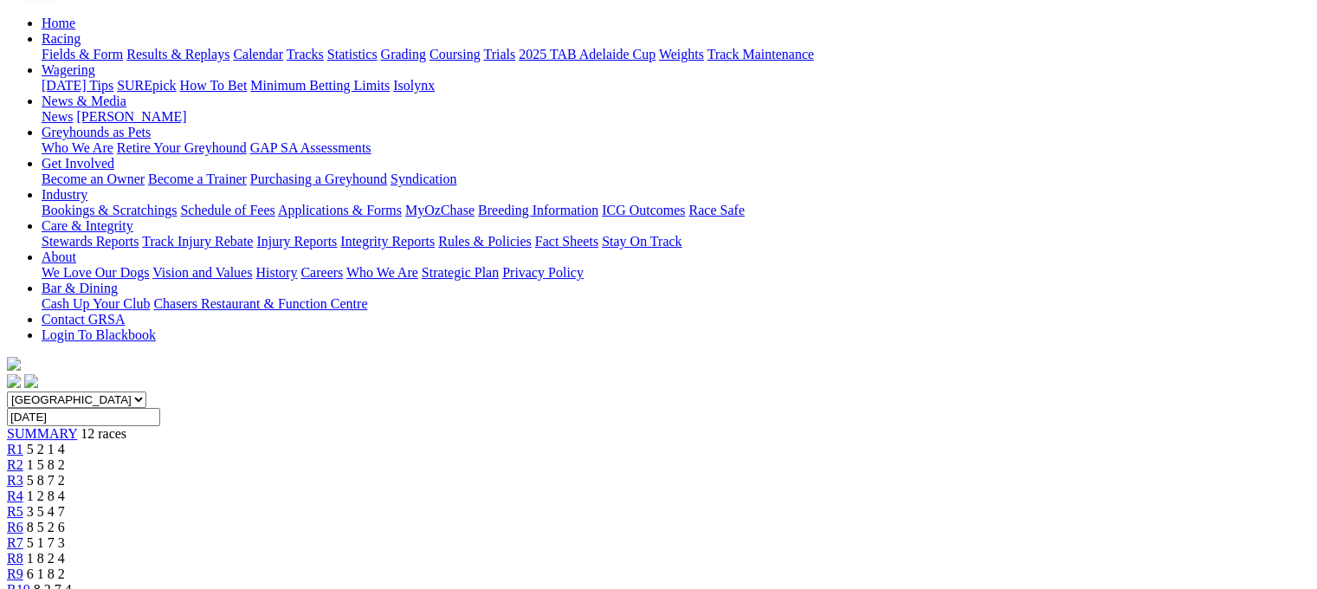
click at [65, 519] on span "8 5 2 6" at bounding box center [46, 526] width 38 height 15
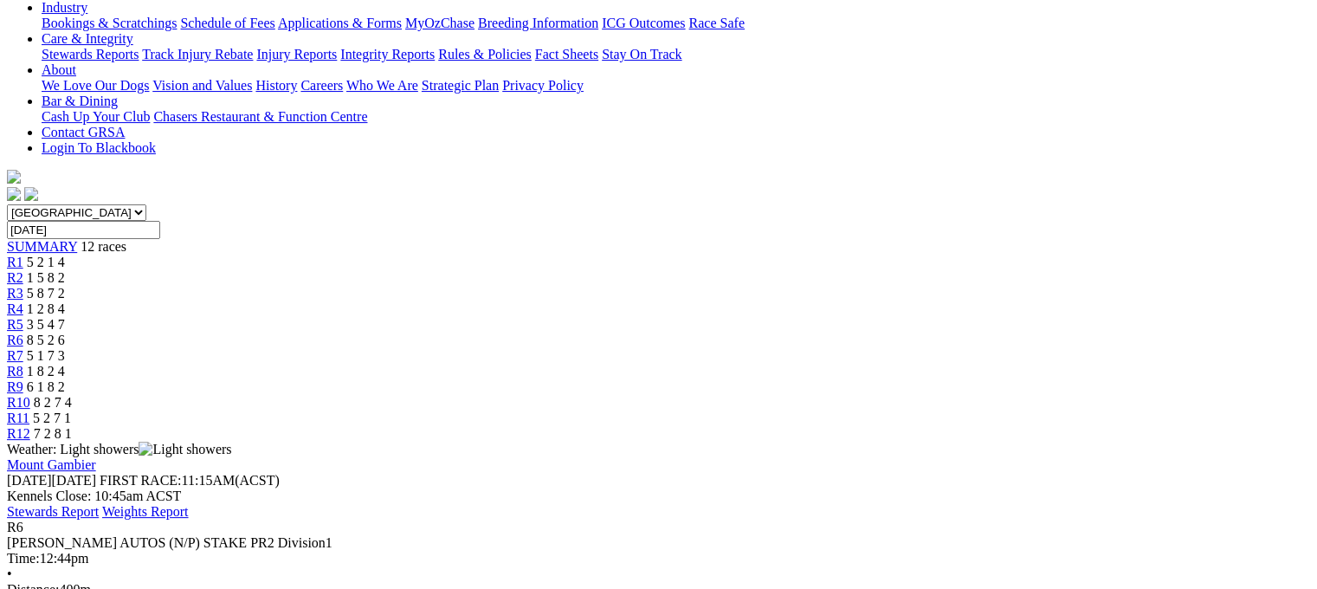
scroll to position [381, 0]
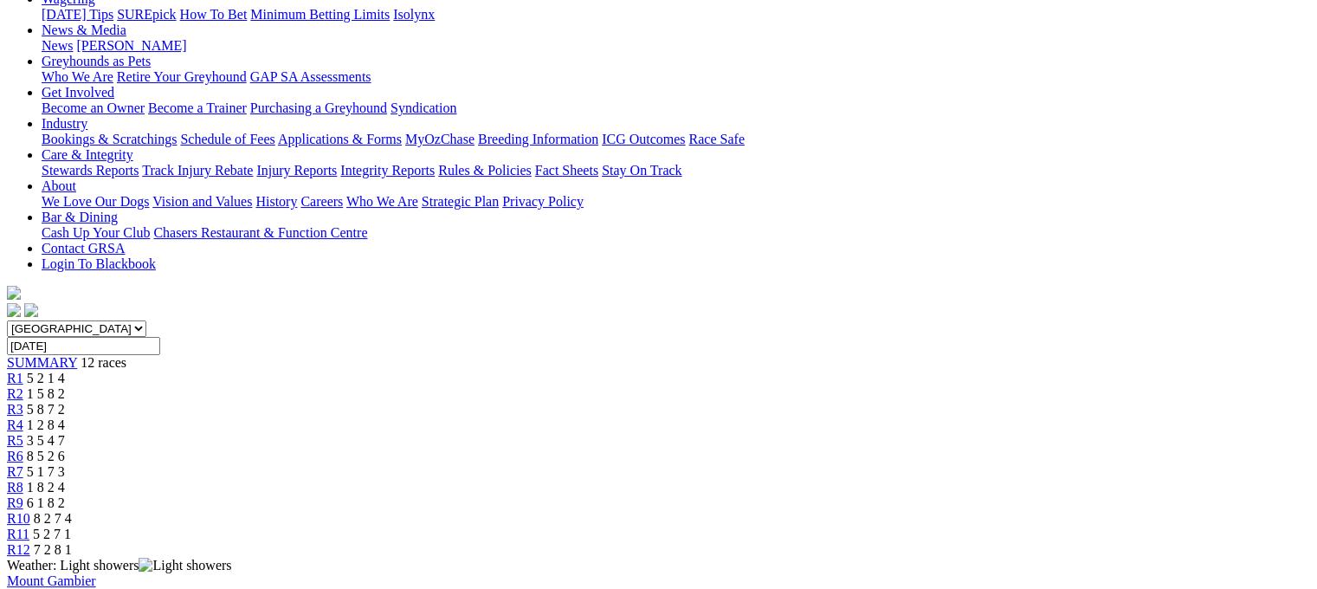
scroll to position [242, 0]
click at [65, 372] on span "5 2 1 4" at bounding box center [46, 379] width 38 height 15
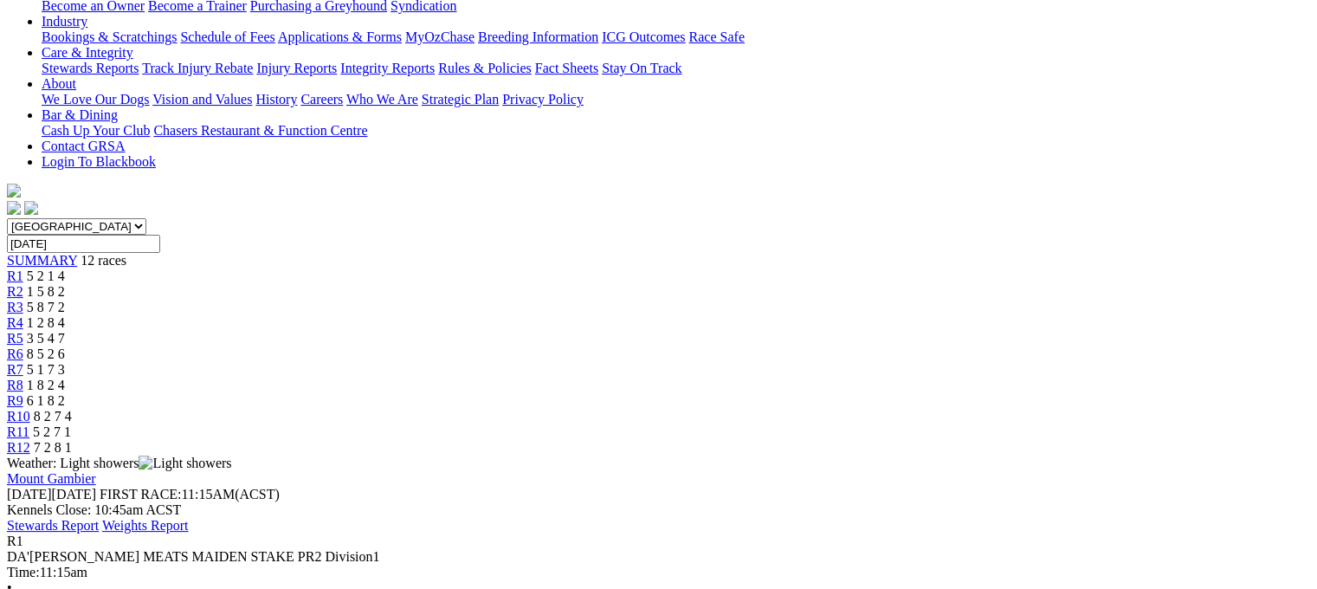
scroll to position [208, 0]
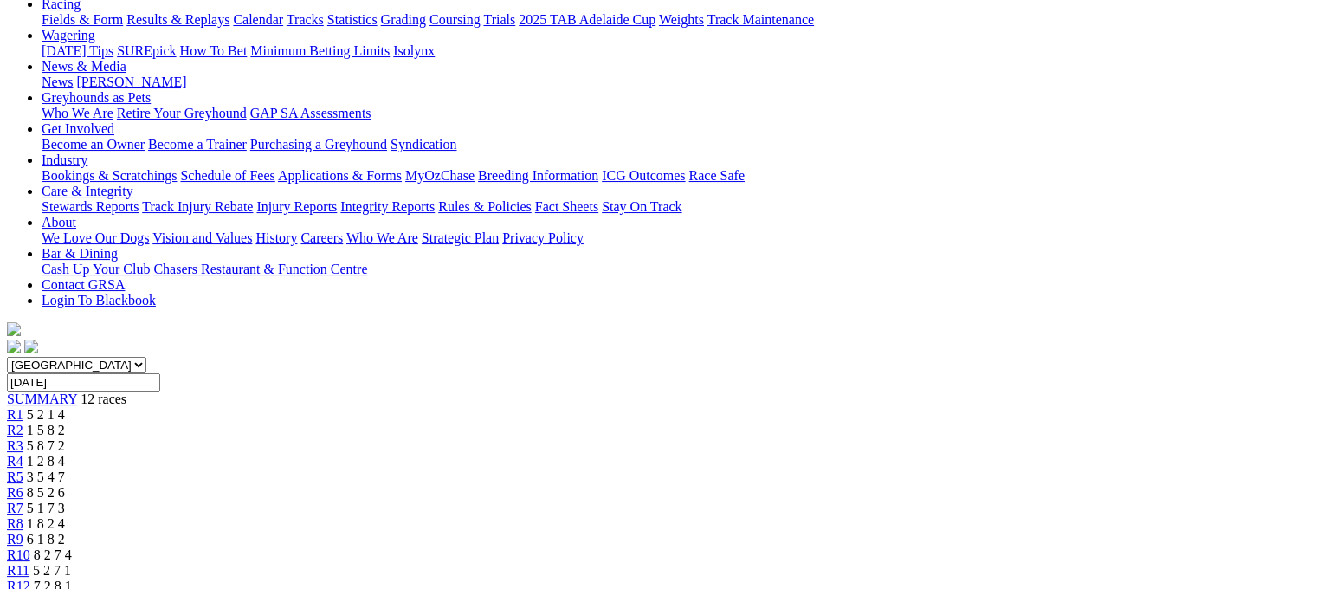
click at [23, 422] on span "R2" at bounding box center [15, 429] width 16 height 15
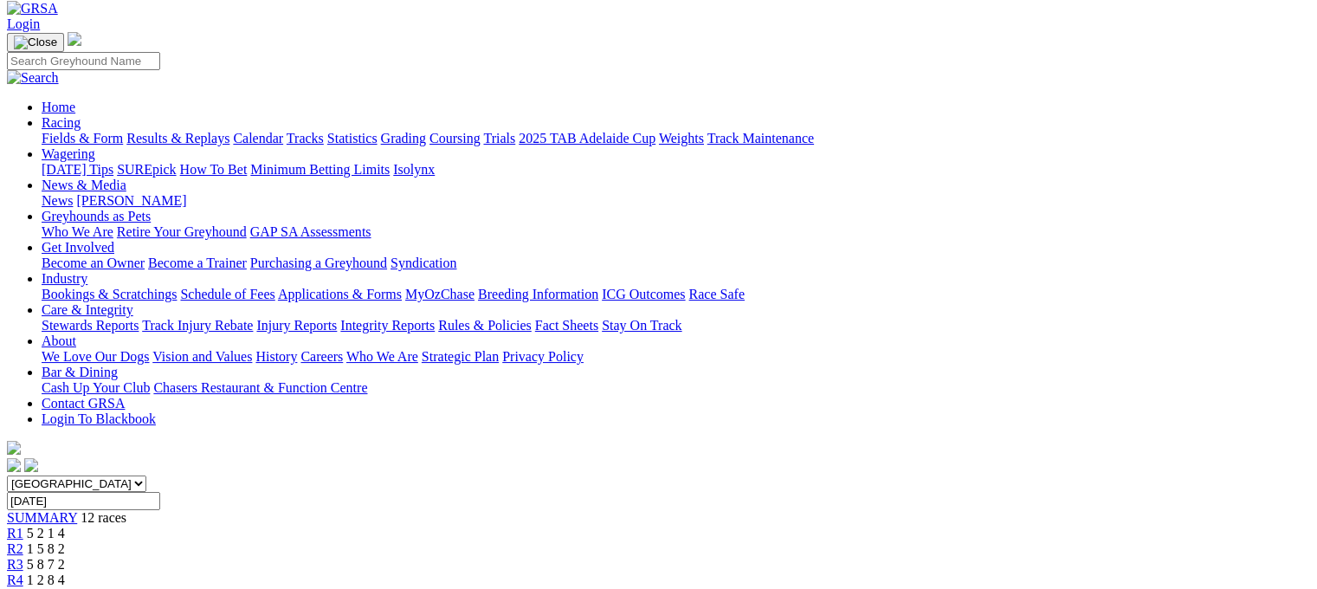
scroll to position [69, 0]
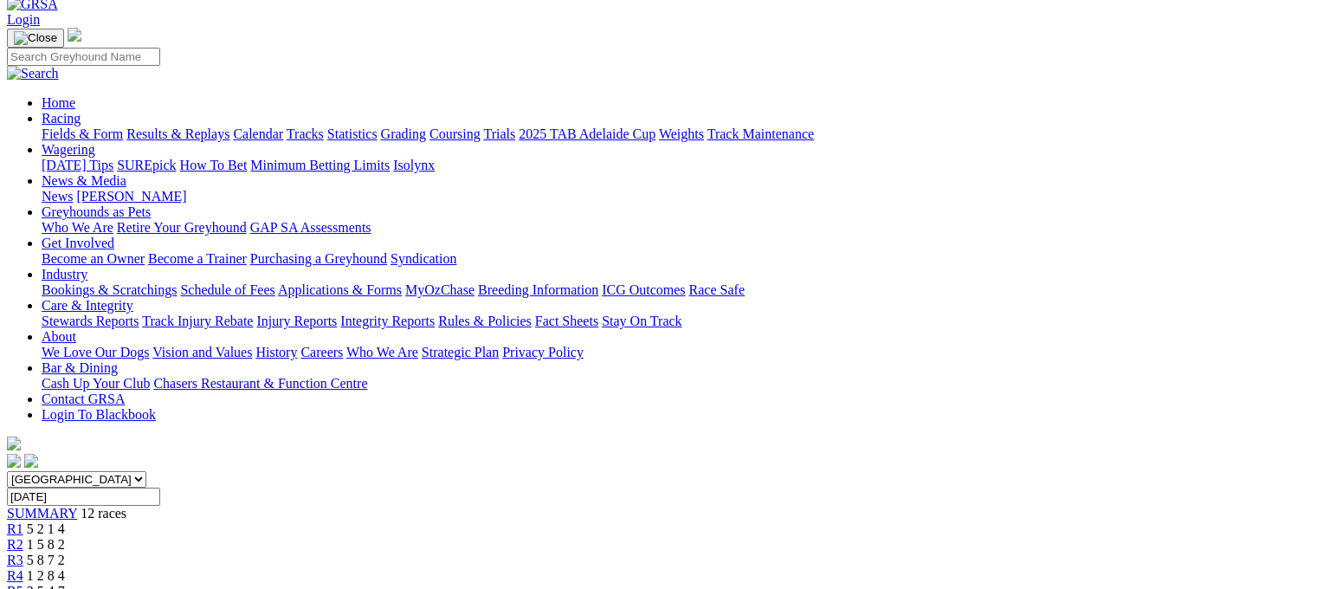
scroll to position [173, 0]
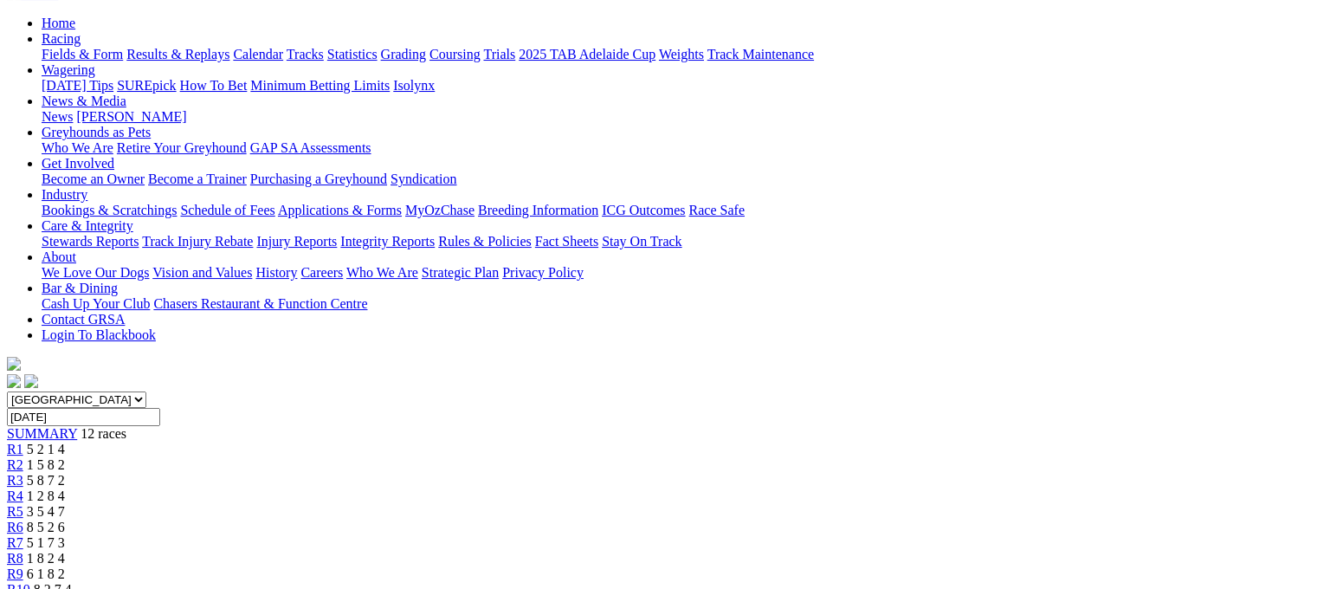
click at [23, 535] on link "R7" at bounding box center [15, 542] width 16 height 15
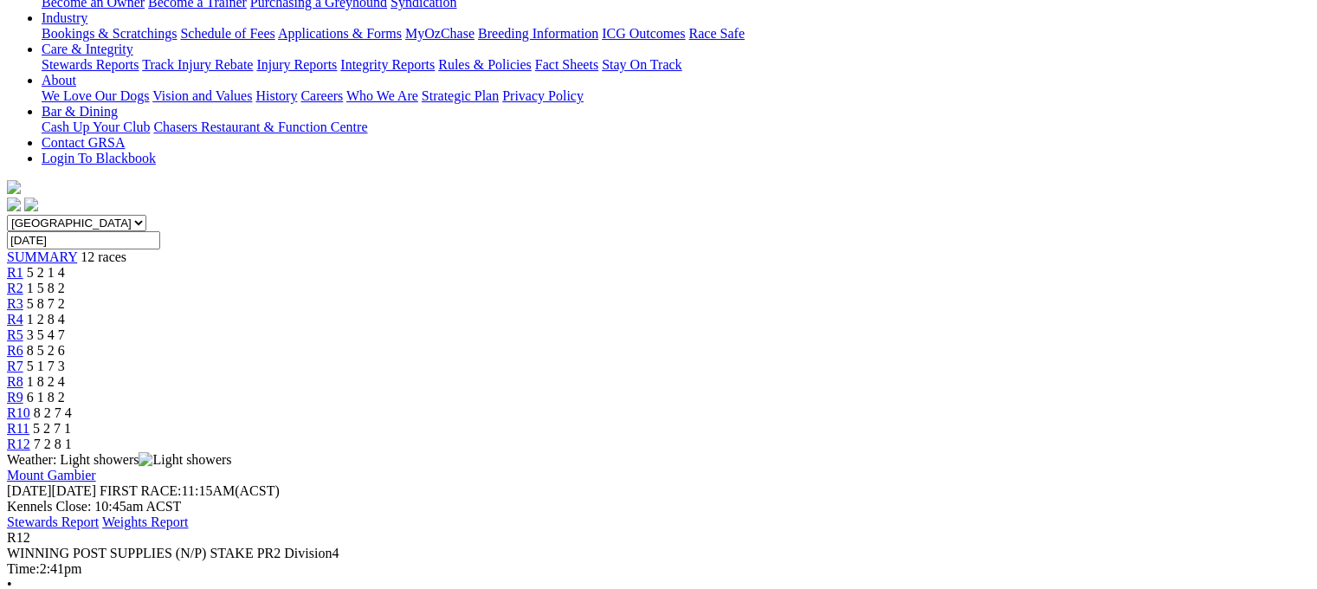
scroll to position [346, 0]
